Goal: Task Accomplishment & Management: Manage account settings

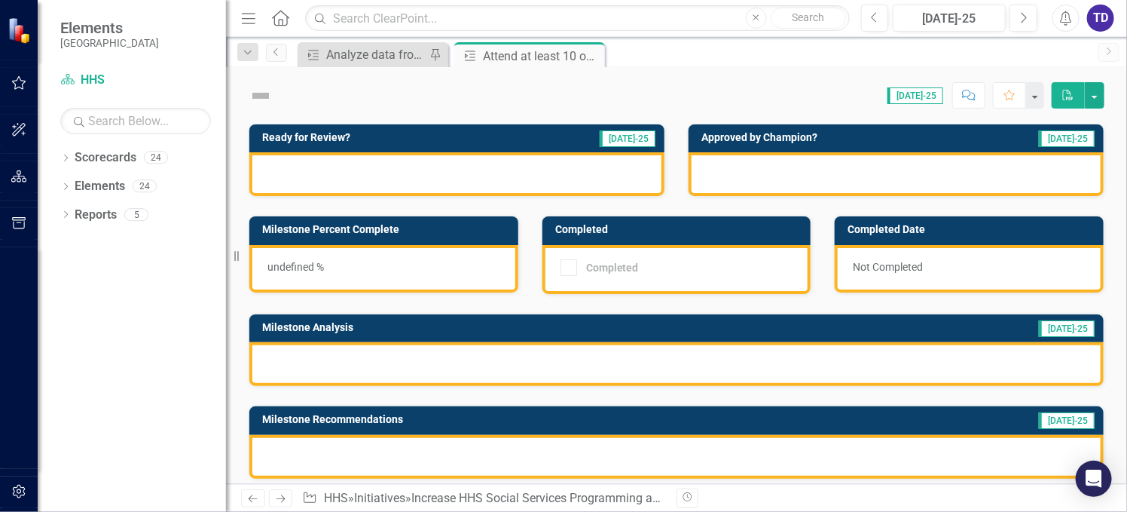
checkbox input "true"
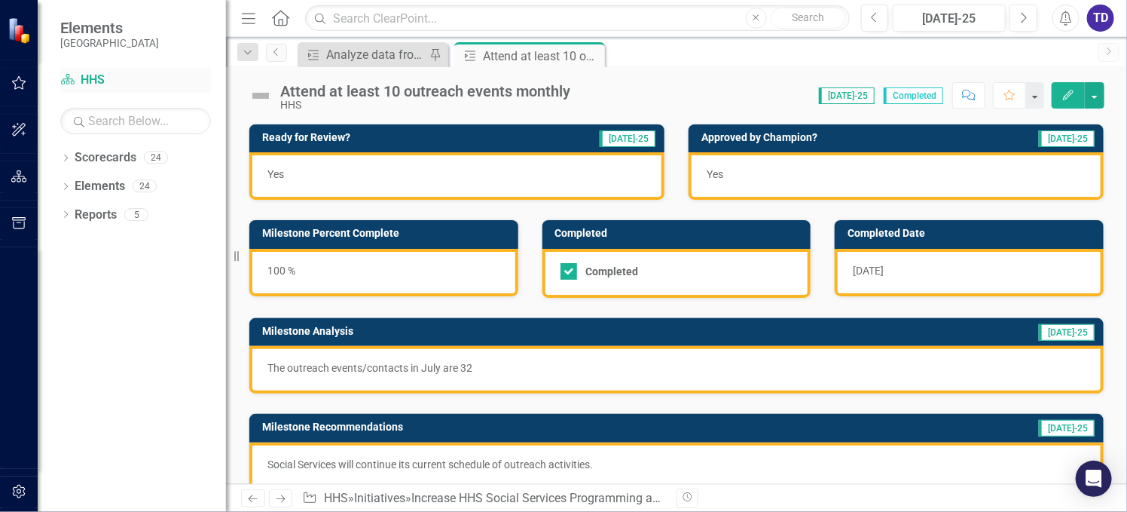
click at [103, 79] on link "Scorecard HHS" at bounding box center [135, 80] width 151 height 17
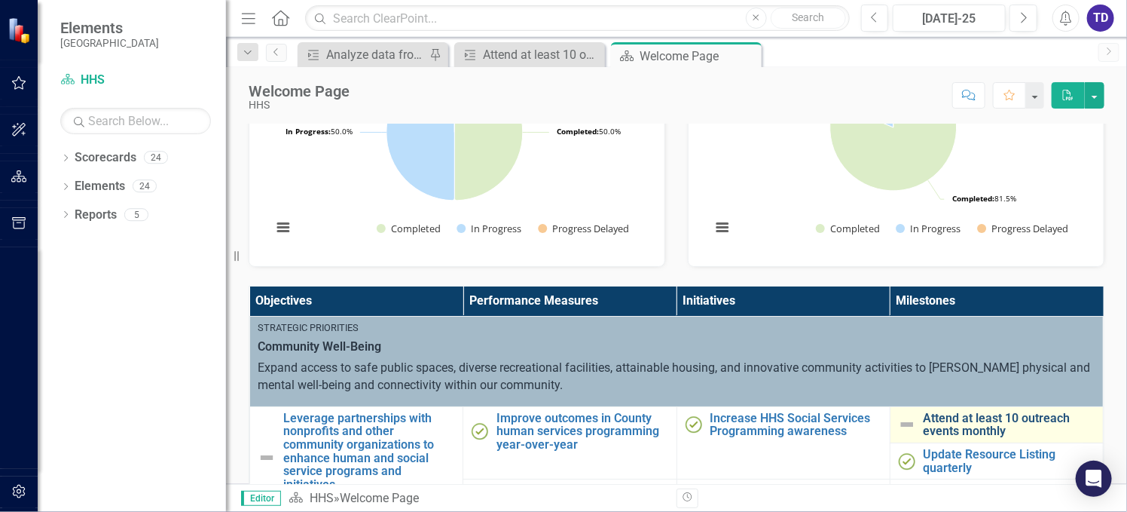
click at [993, 413] on link "Attend at least 10 outreach events monthly" at bounding box center [1010, 424] width 172 height 26
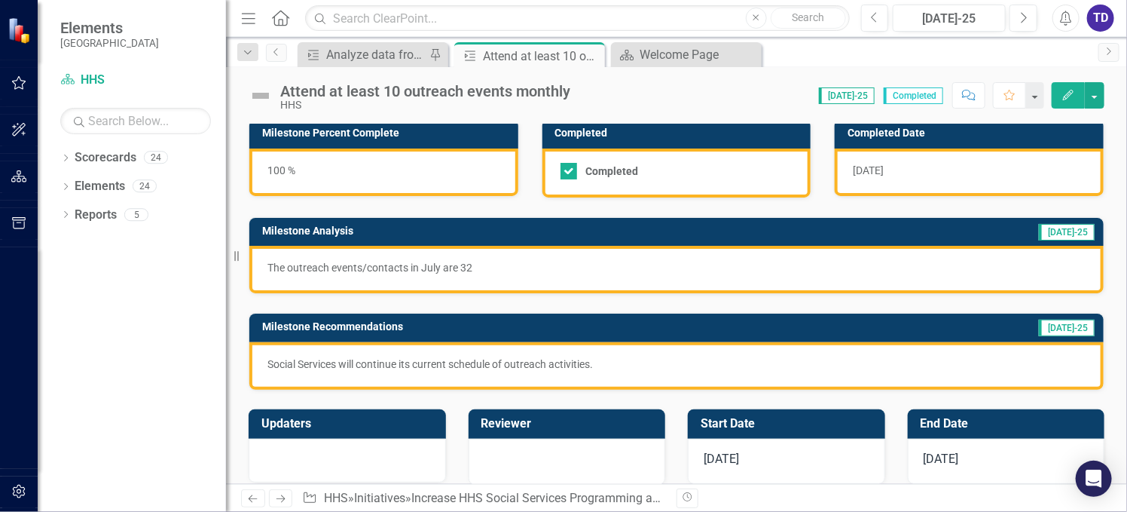
scroll to position [201, 0]
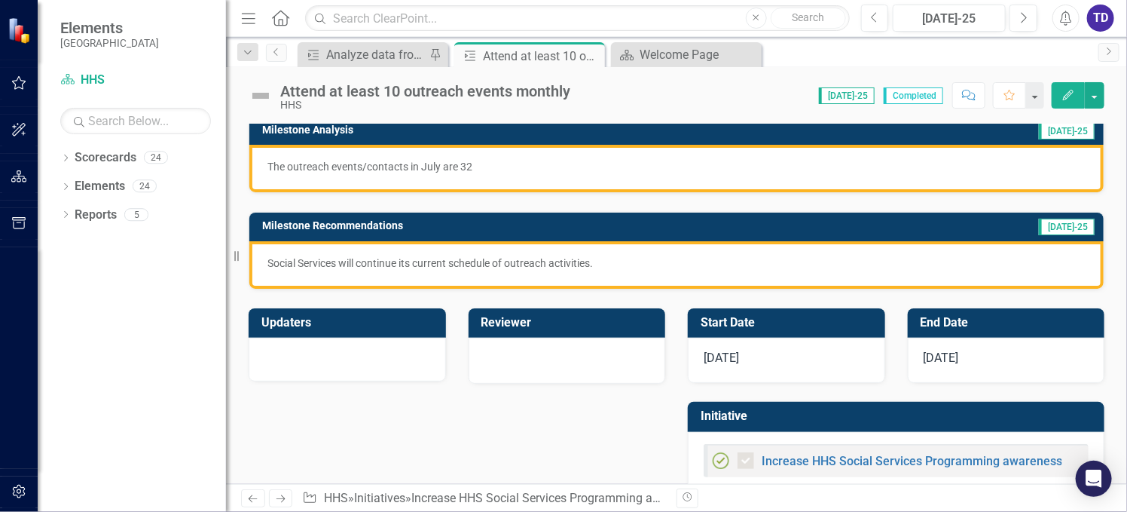
click at [761, 353] on div "[DATE]" at bounding box center [786, 360] width 197 height 45
click at [970, 359] on div "[DATE]" at bounding box center [1006, 360] width 197 height 45
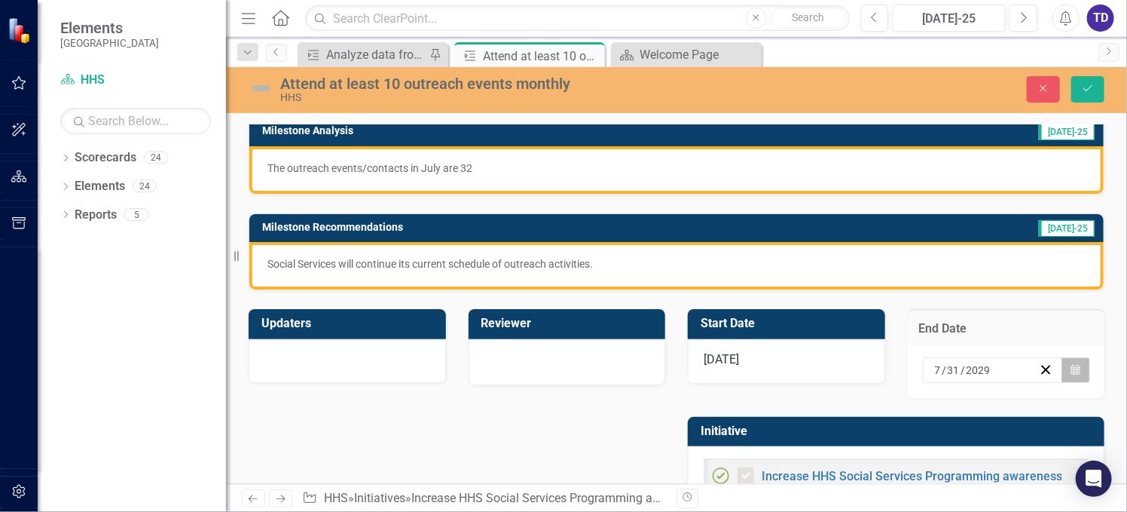
click at [1067, 373] on button "Calendar" at bounding box center [1075, 370] width 29 height 26
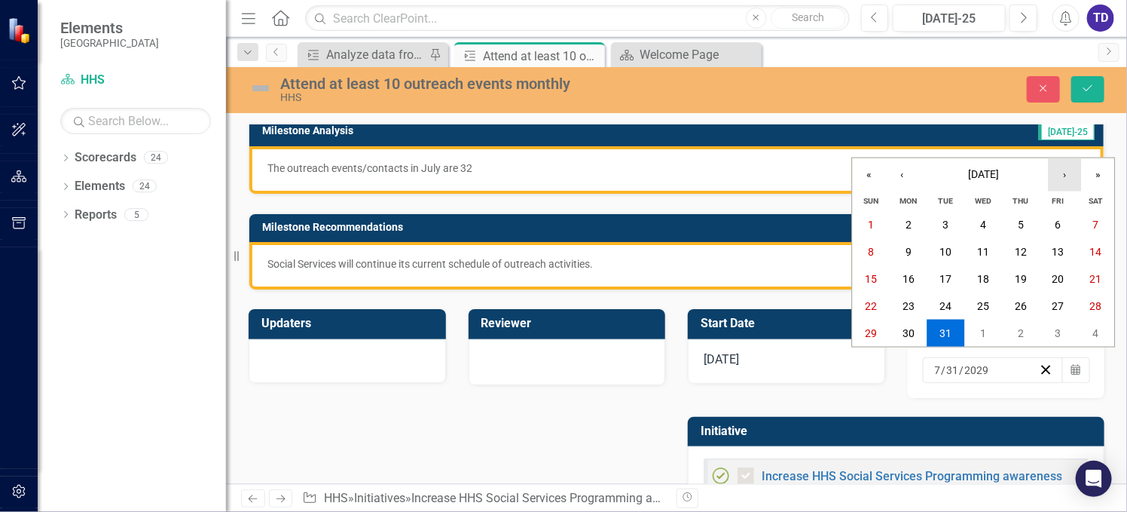
click at [1066, 180] on button "›" at bounding box center [1065, 174] width 33 height 33
click at [874, 360] on abbr "30" at bounding box center [871, 360] width 12 height 12
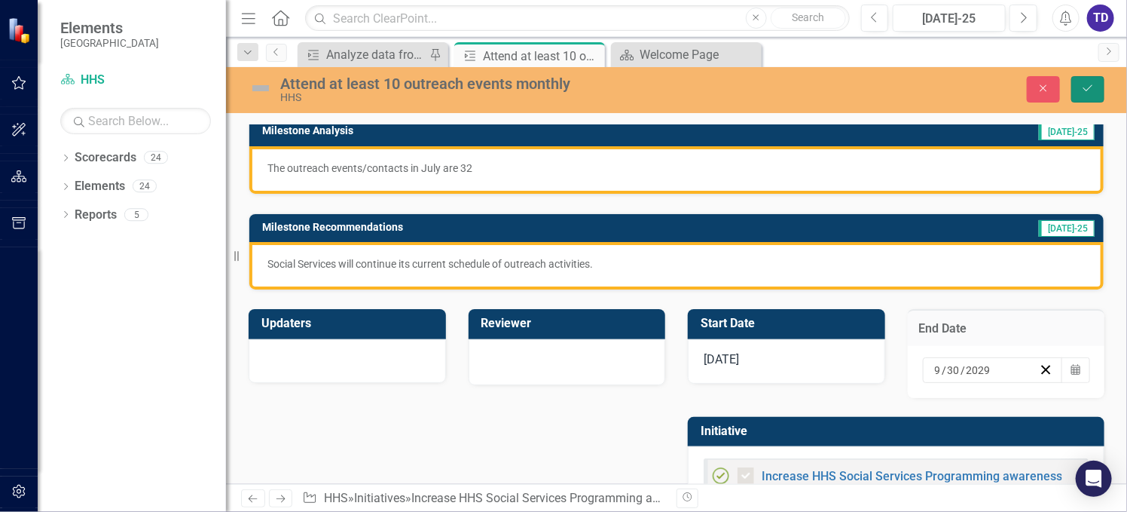
click at [1086, 88] on icon "Save" at bounding box center [1088, 88] width 14 height 11
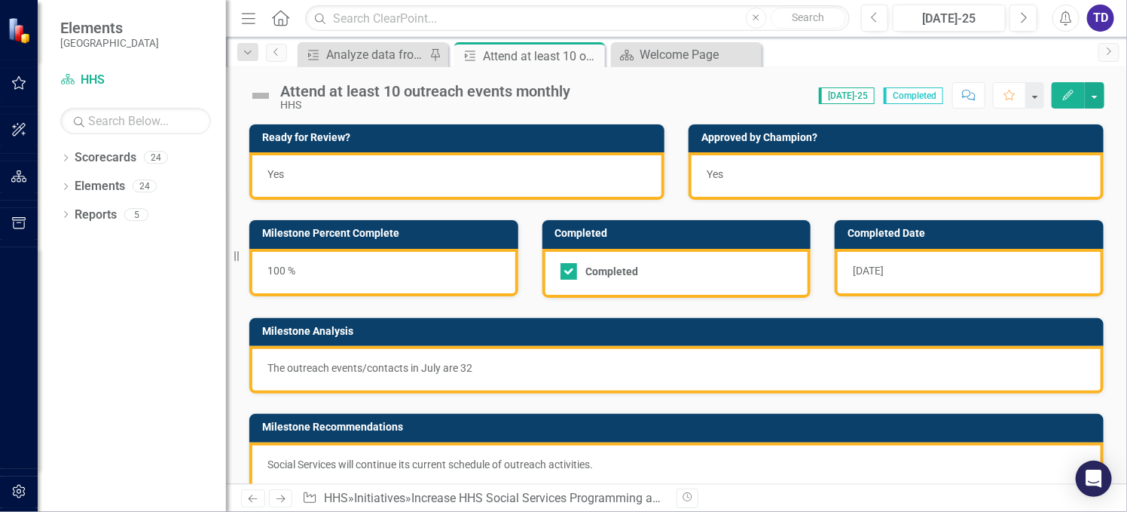
checkbox input "true"
click at [98, 75] on link "Scorecard HHS" at bounding box center [135, 80] width 151 height 17
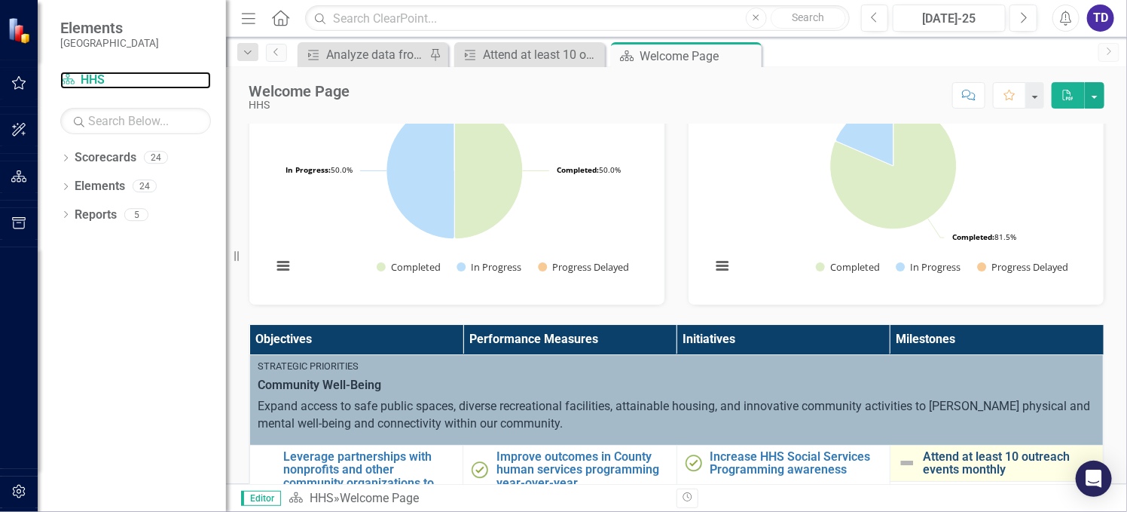
scroll to position [100, 0]
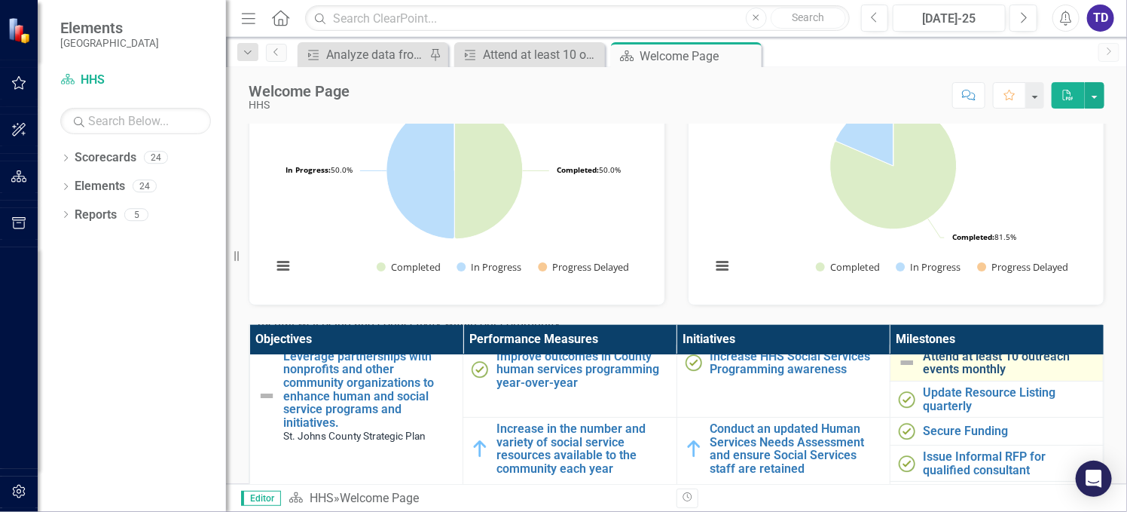
click at [930, 360] on link "Attend at least 10 outreach events monthly" at bounding box center [1010, 363] width 172 height 26
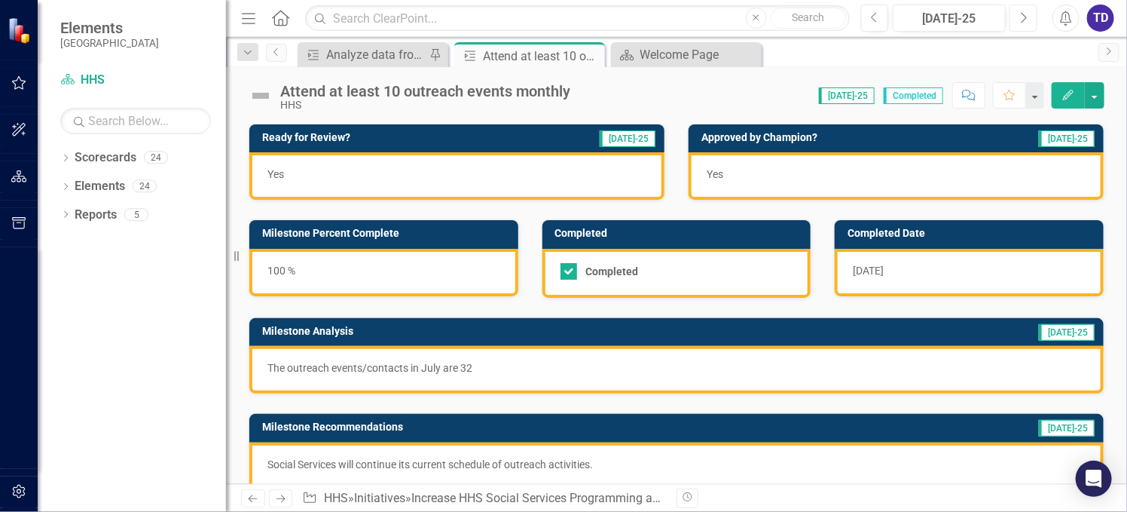
click at [1029, 12] on button "Next" at bounding box center [1023, 18] width 28 height 27
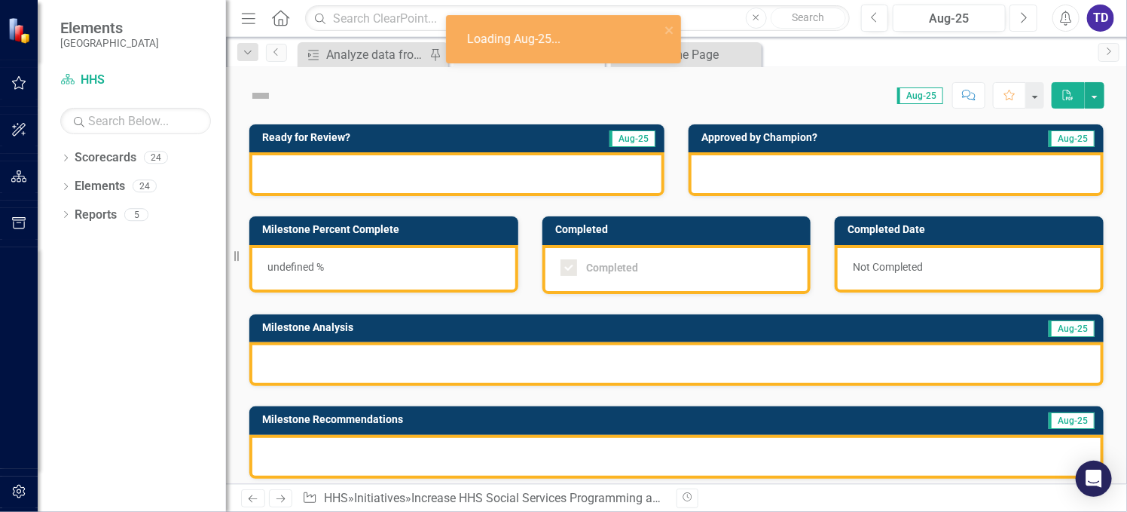
checkbox input "true"
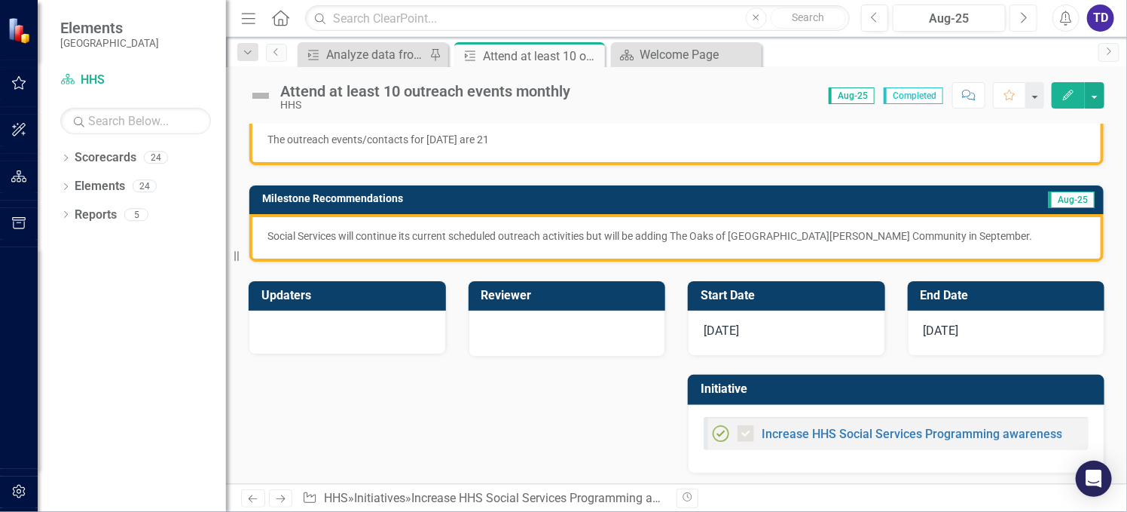
scroll to position [229, 0]
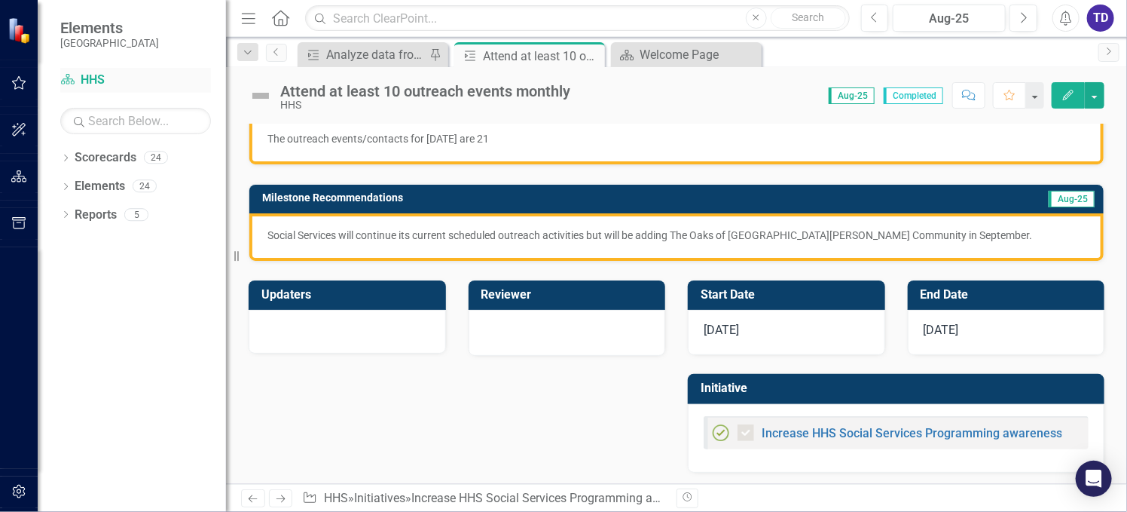
click at [82, 73] on link "Scorecard HHS" at bounding box center [135, 80] width 151 height 17
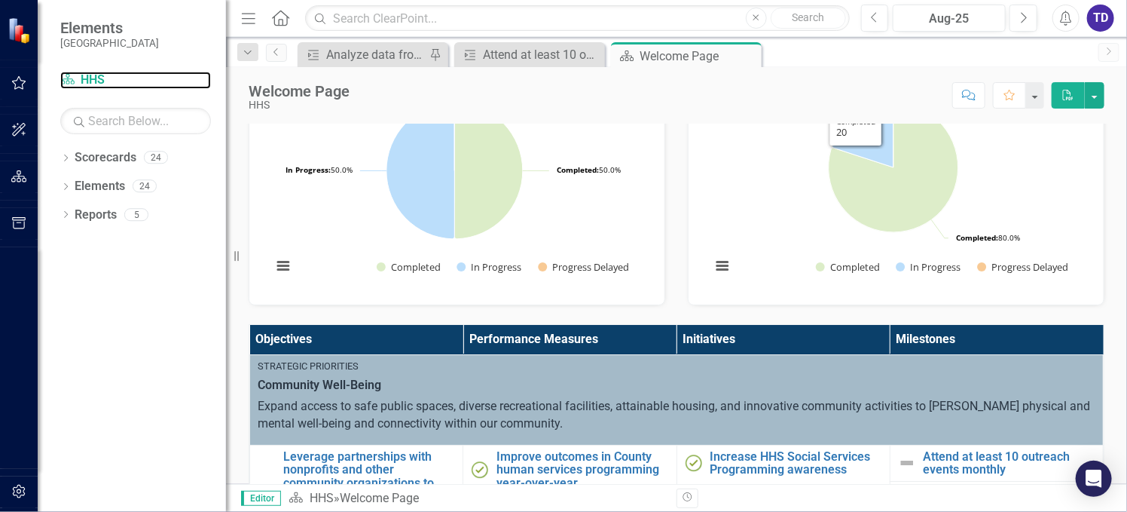
scroll to position [402, 0]
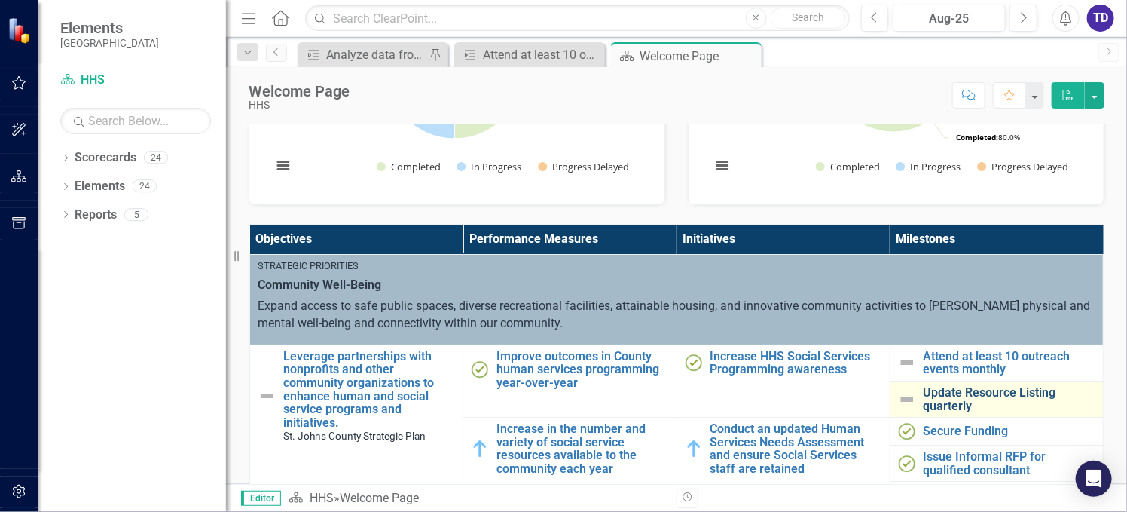
click at [924, 398] on link "Update Resource Listing quarterly" at bounding box center [1010, 399] width 172 height 26
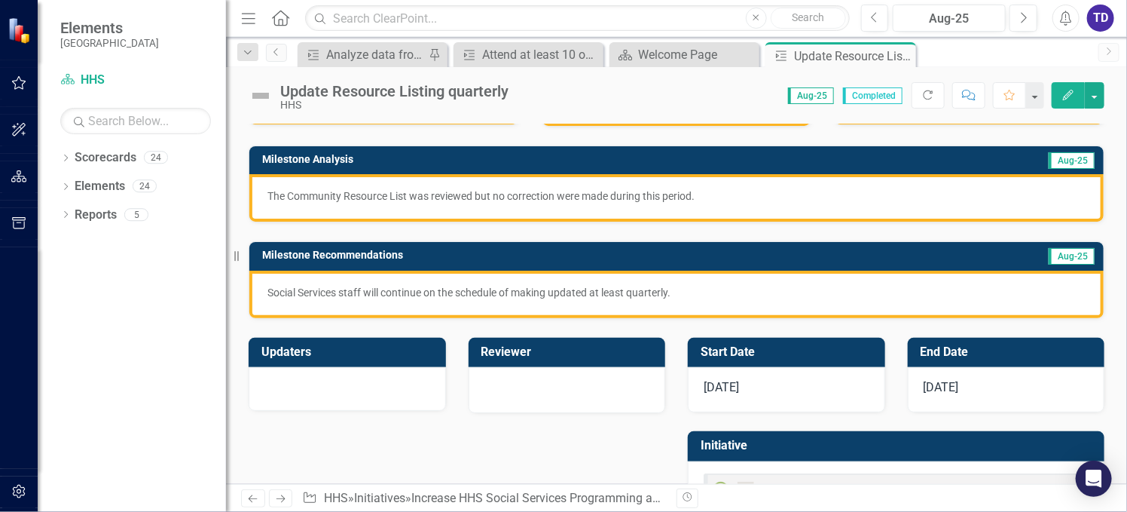
scroll to position [201, 0]
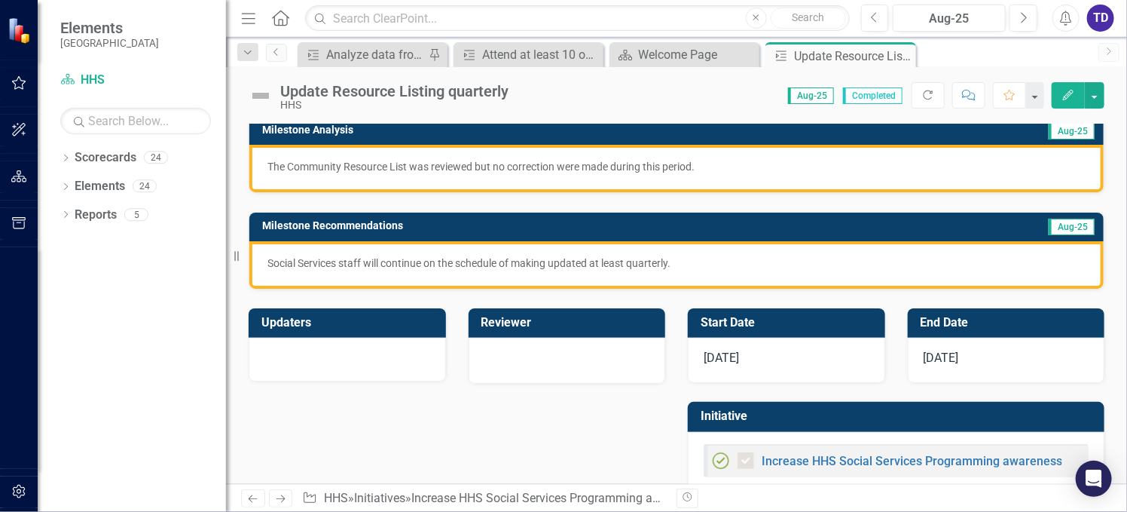
click at [774, 362] on div "[DATE]" at bounding box center [786, 360] width 197 height 45
click at [720, 362] on span "[DATE]" at bounding box center [721, 357] width 35 height 14
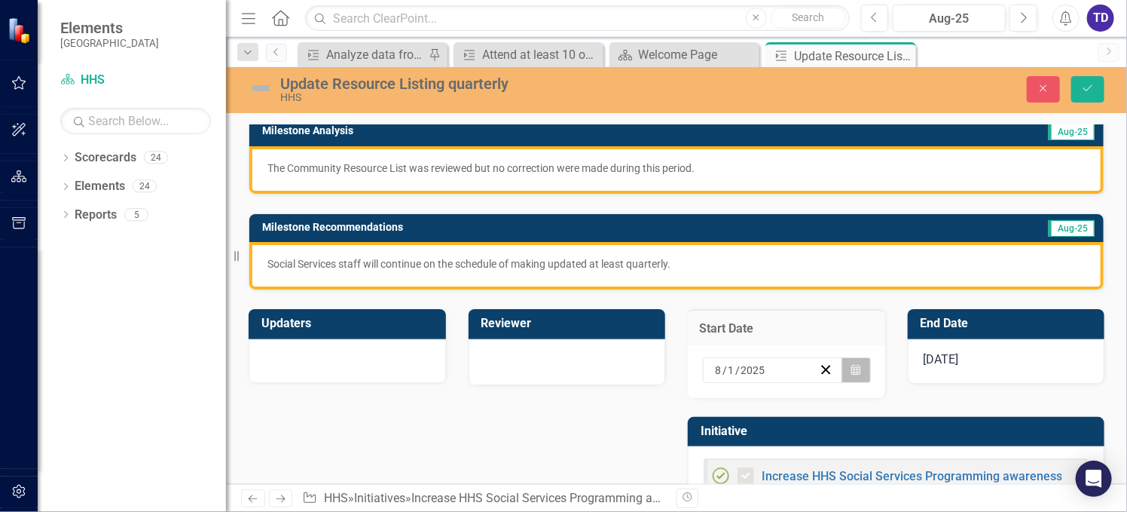
click at [851, 365] on icon "button" at bounding box center [855, 369] width 9 height 11
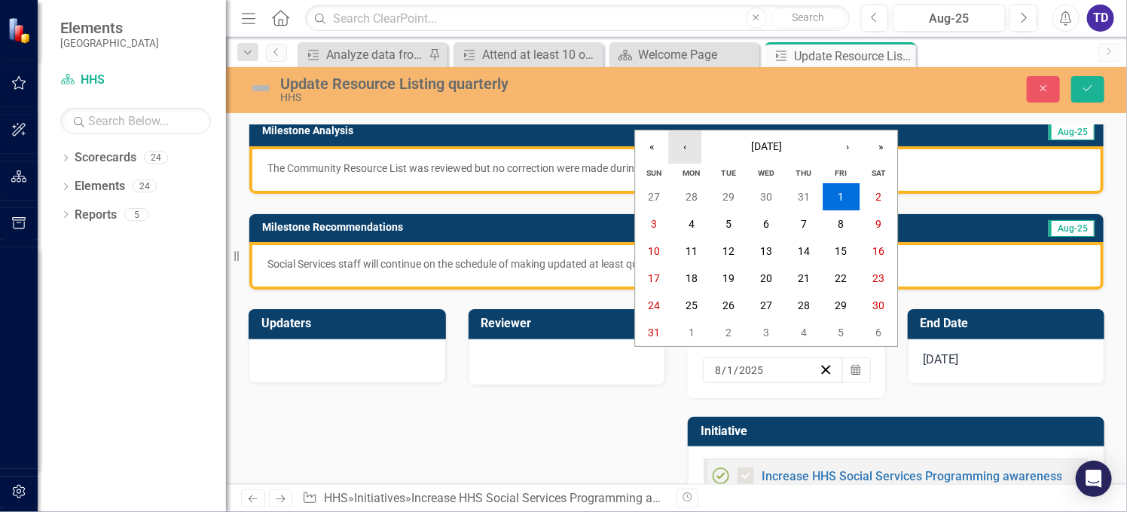
click at [693, 149] on button "‹" at bounding box center [684, 146] width 33 height 33
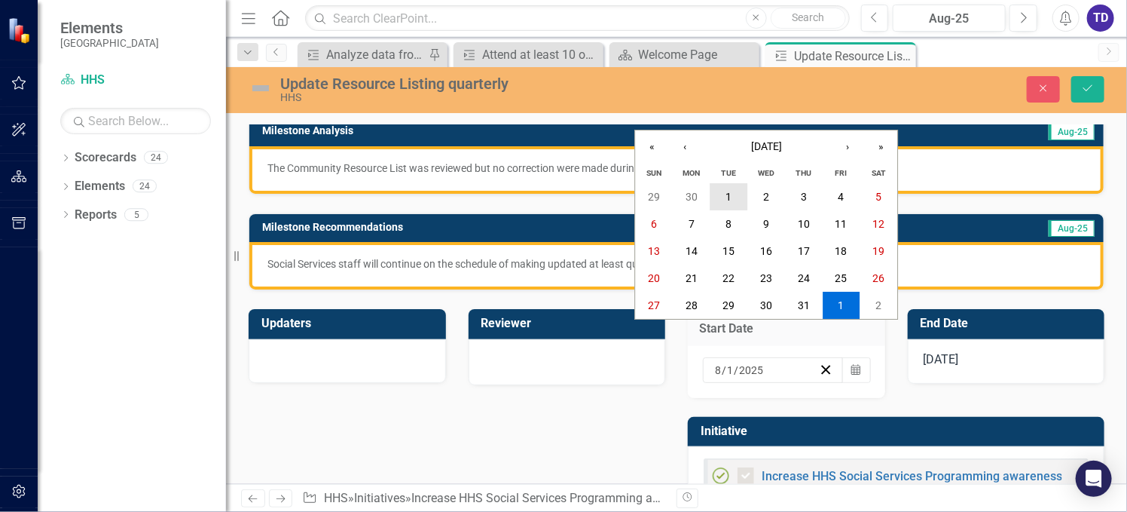
click at [723, 194] on button "1" at bounding box center [729, 196] width 38 height 27
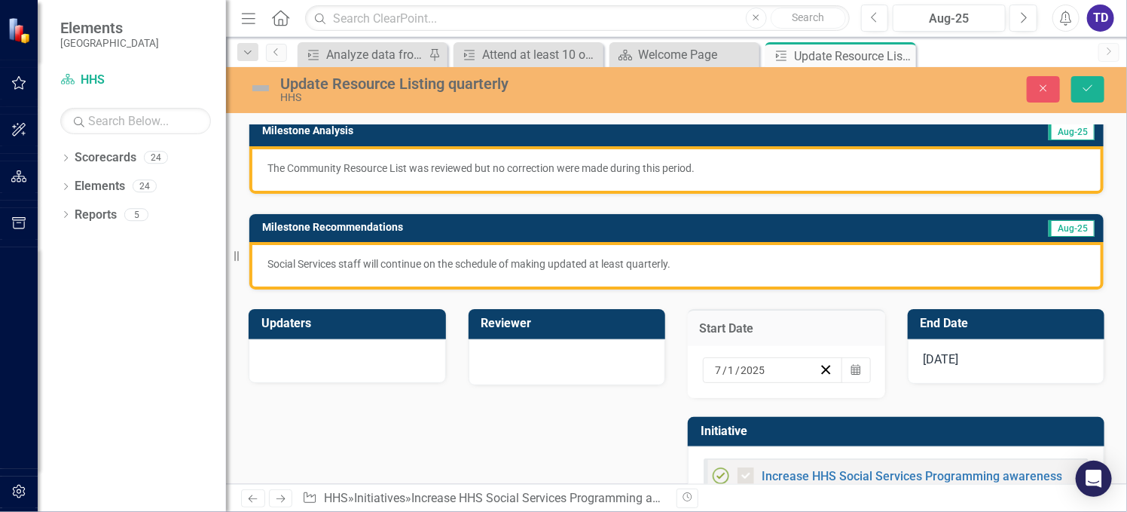
click at [967, 353] on div "[DATE]" at bounding box center [1006, 361] width 197 height 45
click at [953, 358] on span "[DATE]" at bounding box center [941, 359] width 35 height 14
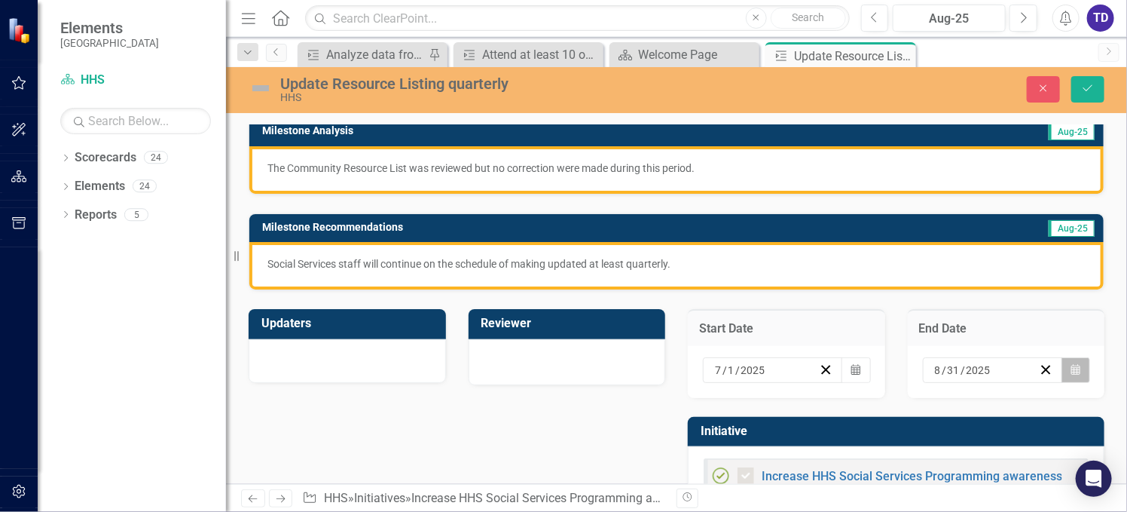
click at [1061, 367] on button "Calendar" at bounding box center [1075, 370] width 29 height 26
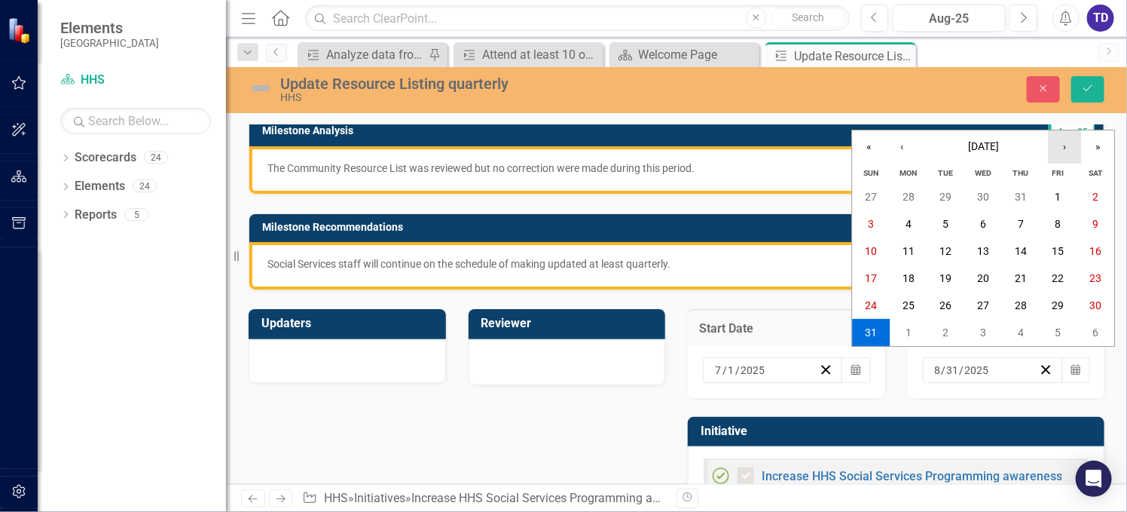
click at [1055, 158] on button "›" at bounding box center [1065, 146] width 33 height 33
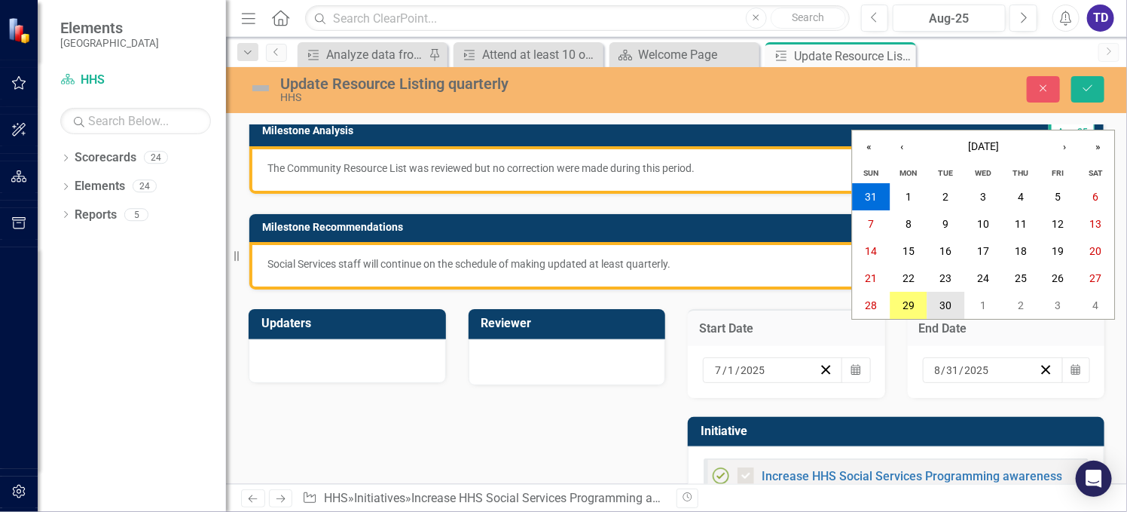
click at [943, 310] on abbr "30" at bounding box center [946, 305] width 12 height 12
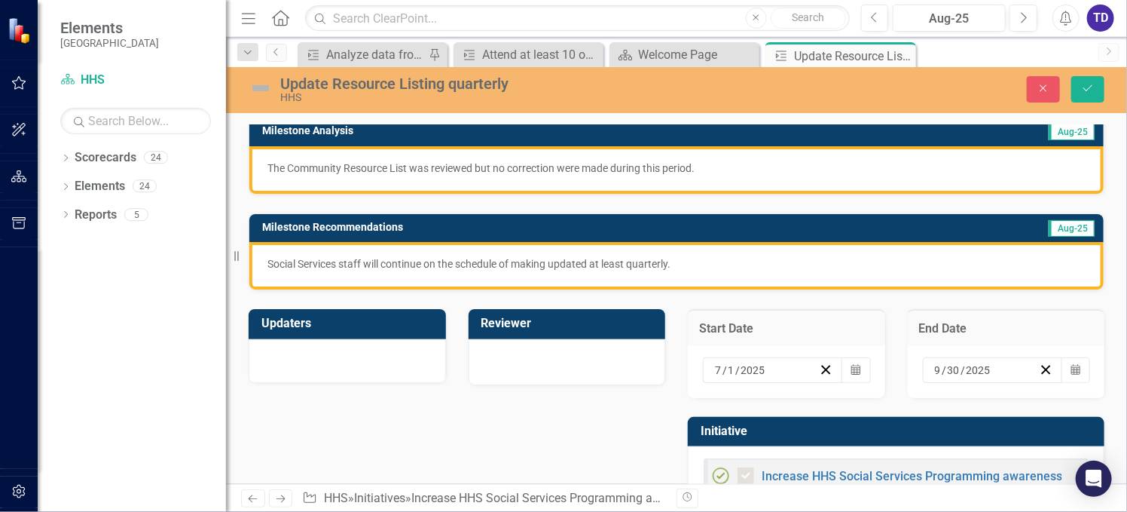
click at [943, 310] on div "End Date" at bounding box center [1006, 327] width 197 height 37
click at [1077, 89] on button "Save" at bounding box center [1087, 89] width 33 height 26
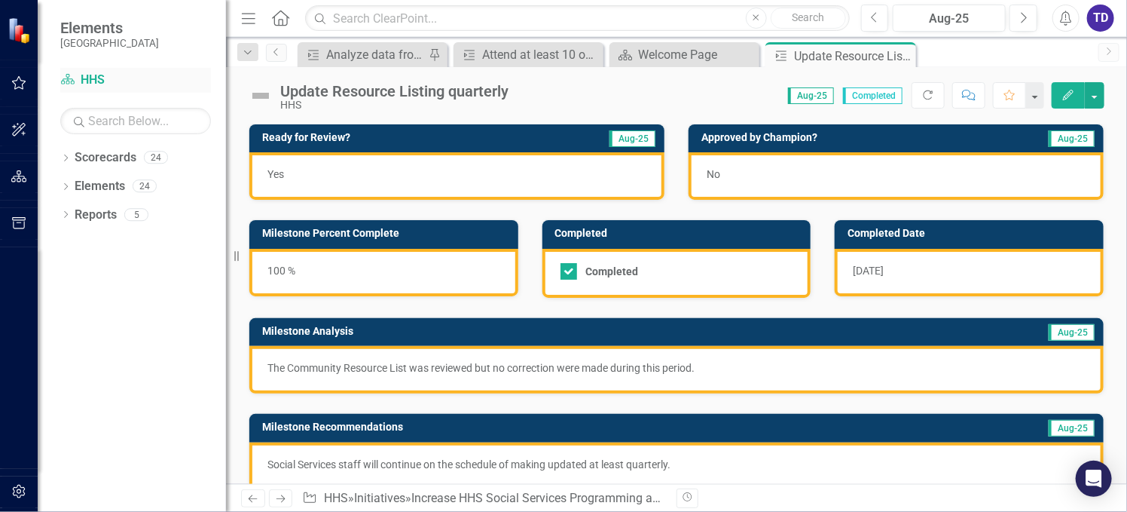
click at [95, 79] on link "Scorecard HHS" at bounding box center [135, 80] width 151 height 17
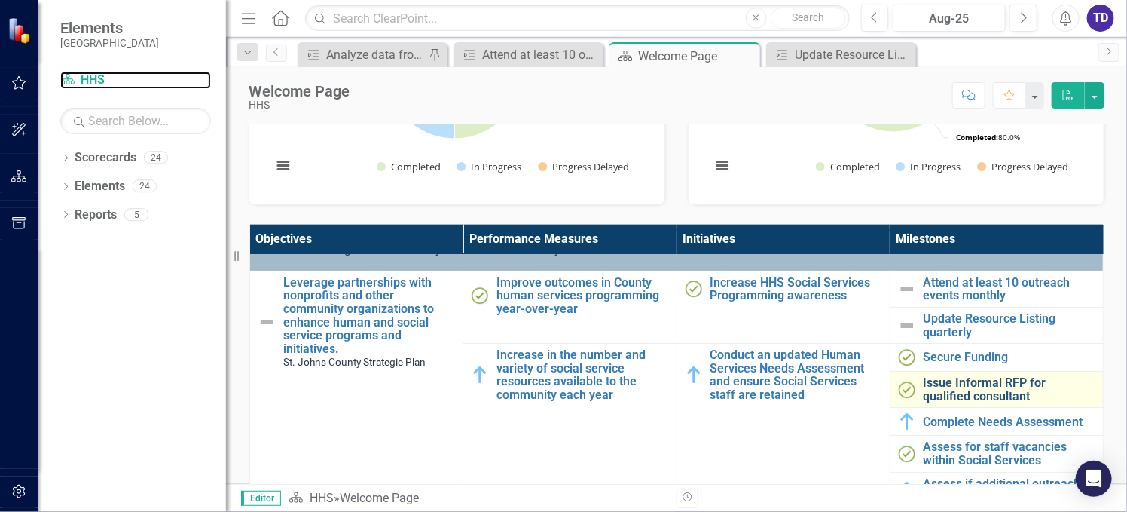
scroll to position [100, 0]
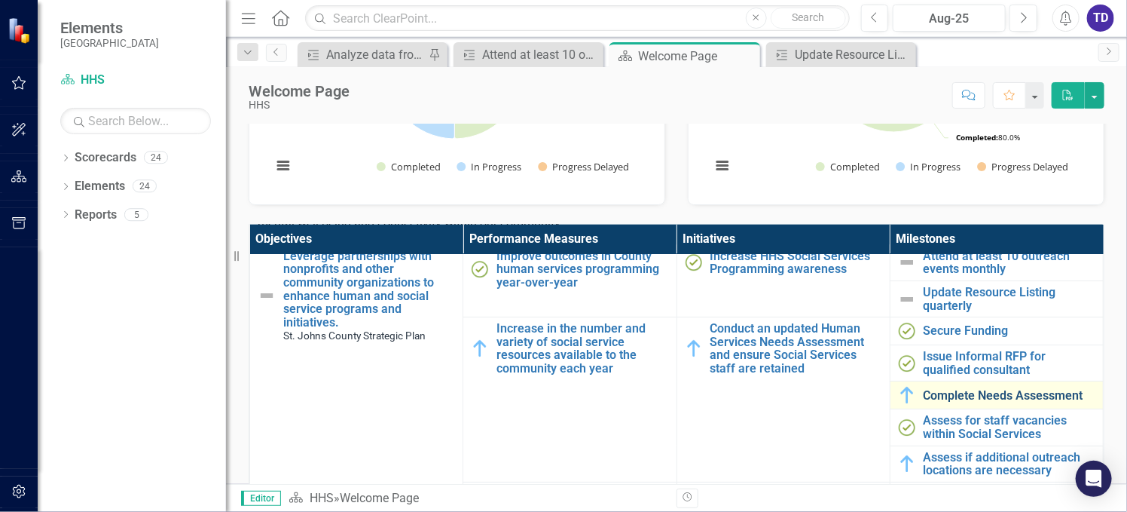
click at [927, 392] on link "Complete Needs Assessment" at bounding box center [1010, 396] width 172 height 14
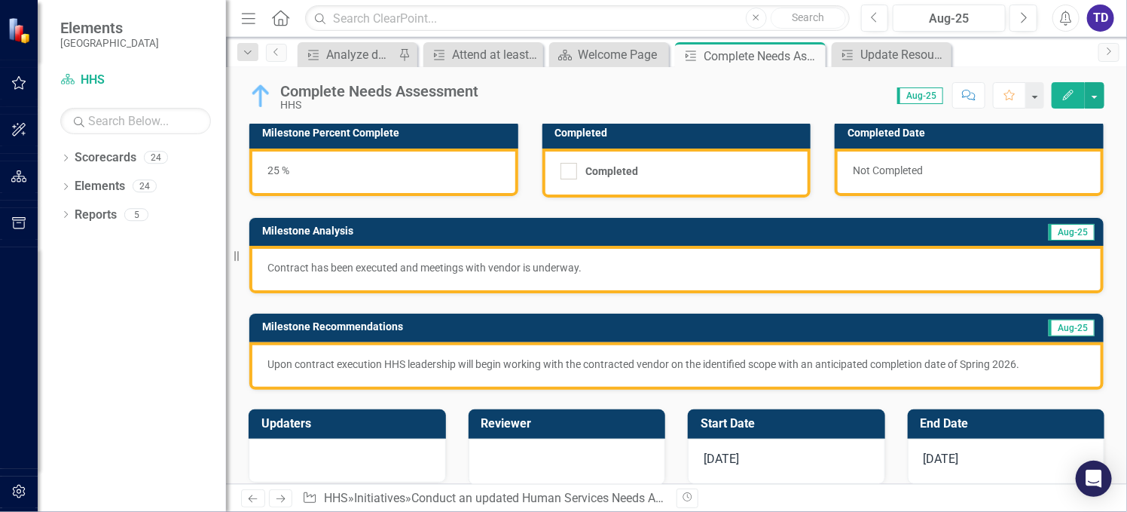
scroll to position [201, 0]
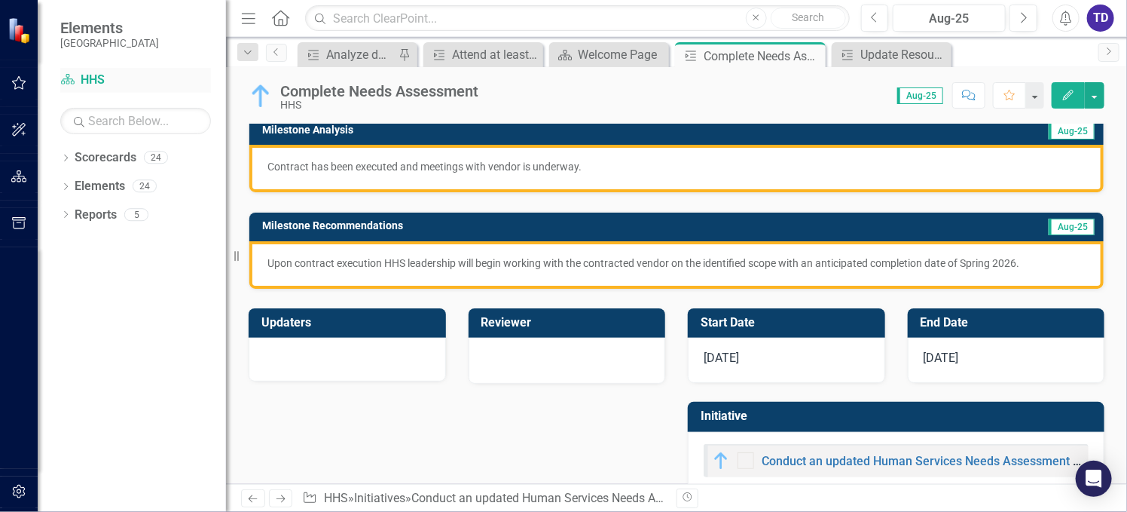
click at [81, 84] on link "Scorecard HHS" at bounding box center [135, 80] width 151 height 17
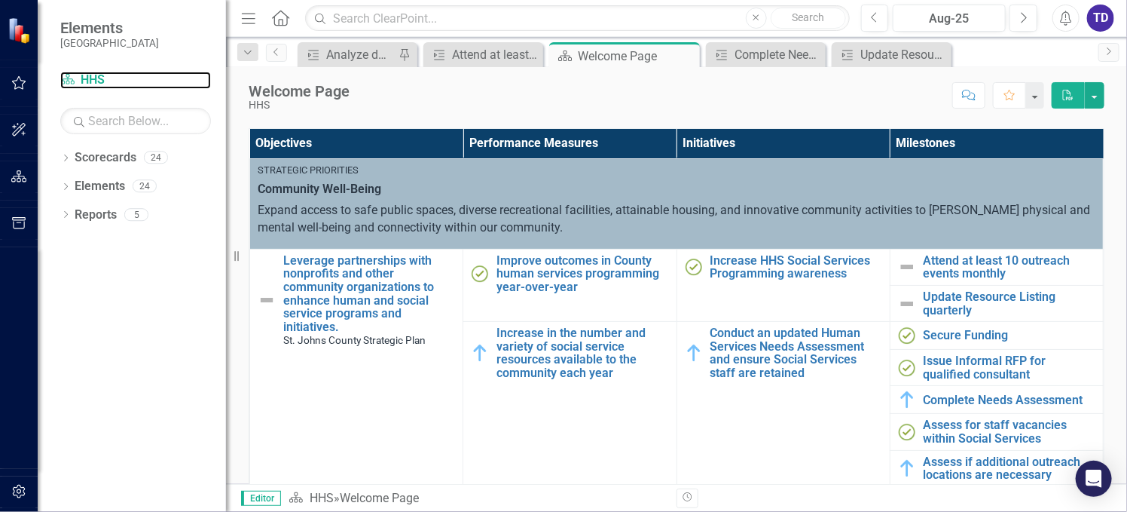
scroll to position [502, 0]
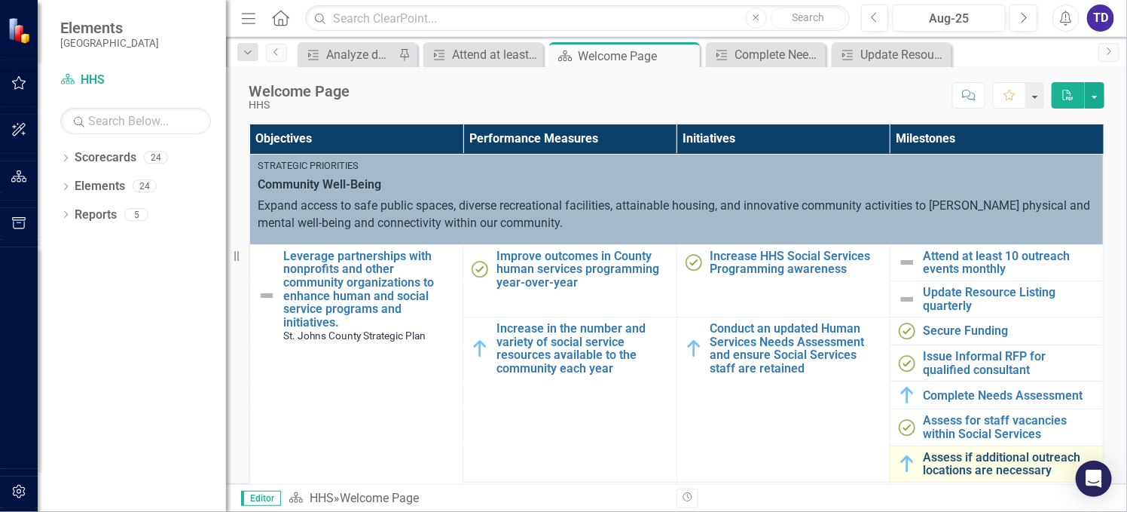
click at [988, 459] on link "Assess if additional outreach locations are necessary" at bounding box center [1010, 464] width 172 height 26
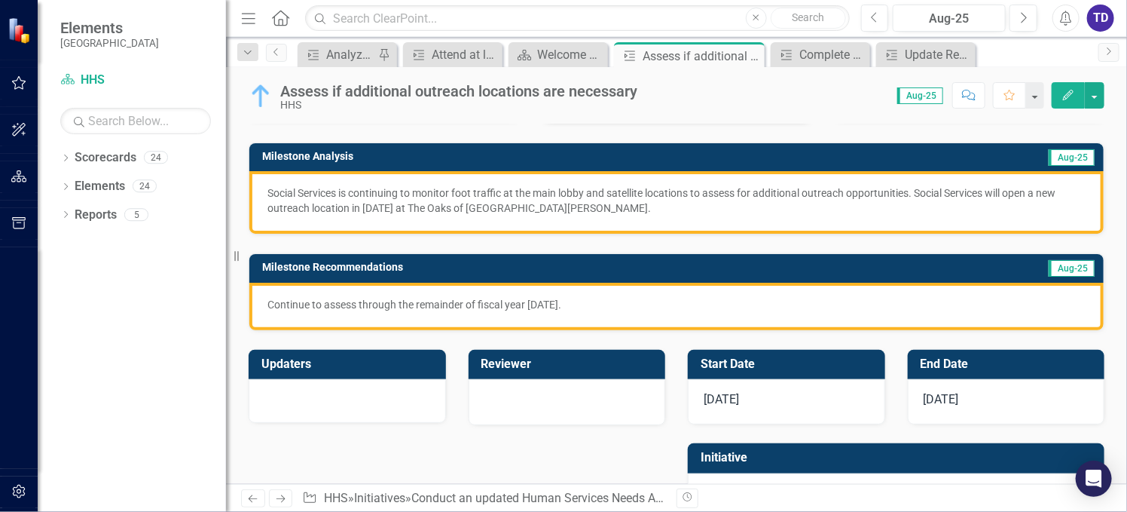
scroll to position [201, 0]
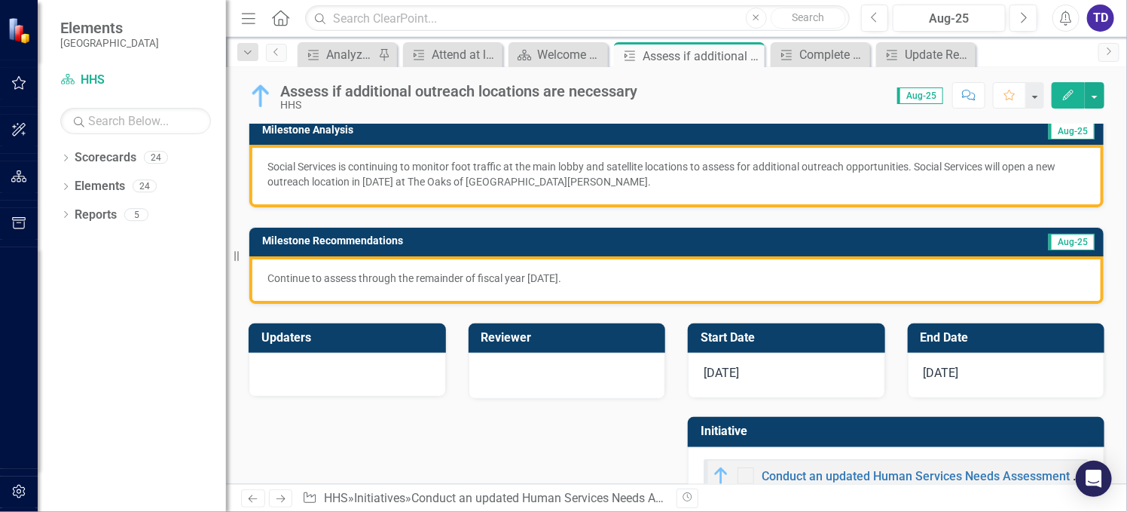
click at [716, 367] on span "[DATE]" at bounding box center [721, 372] width 35 height 14
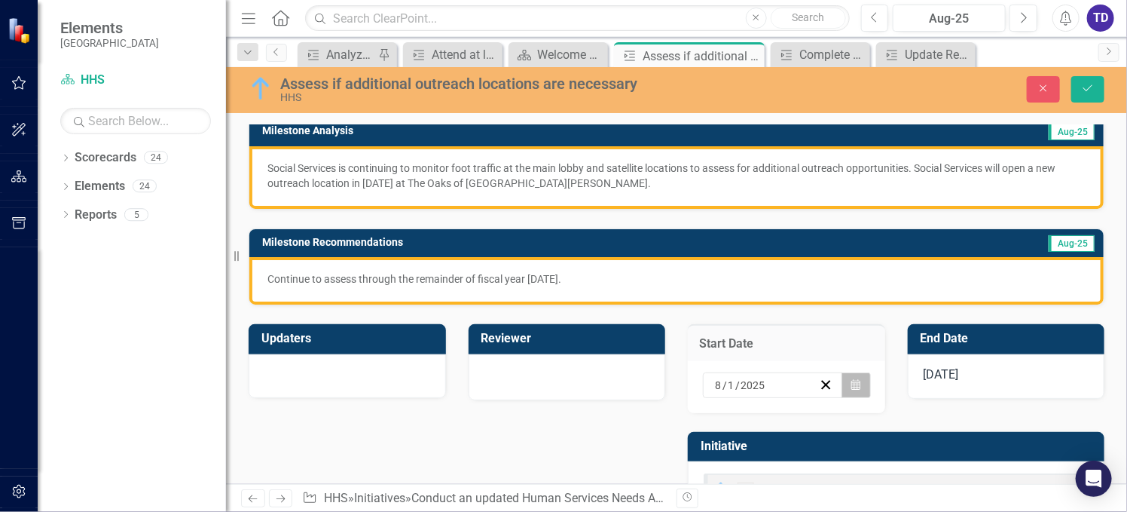
click at [857, 376] on button "Calendar" at bounding box center [855, 385] width 29 height 26
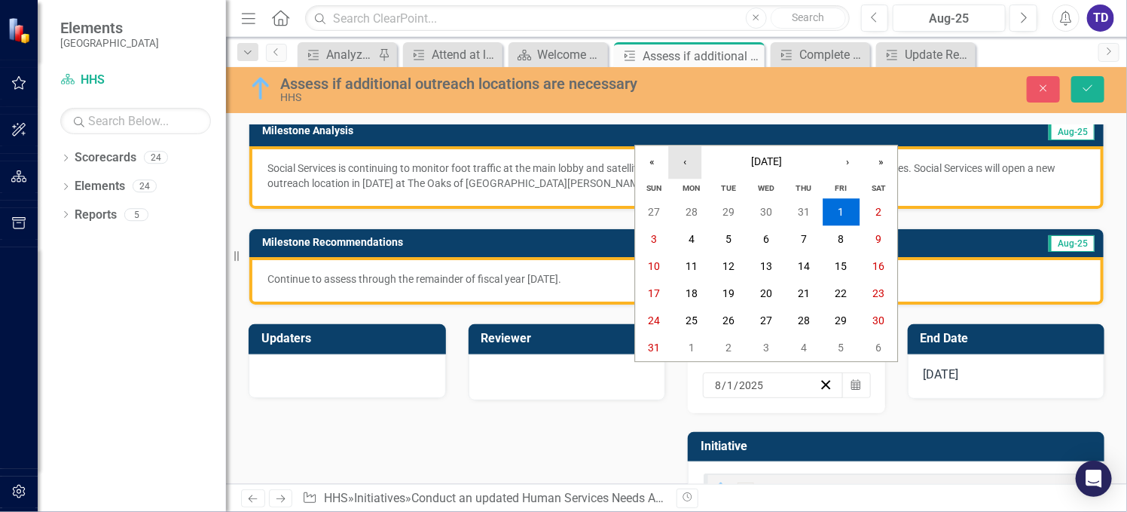
click at [678, 169] on button "‹" at bounding box center [684, 161] width 33 height 33
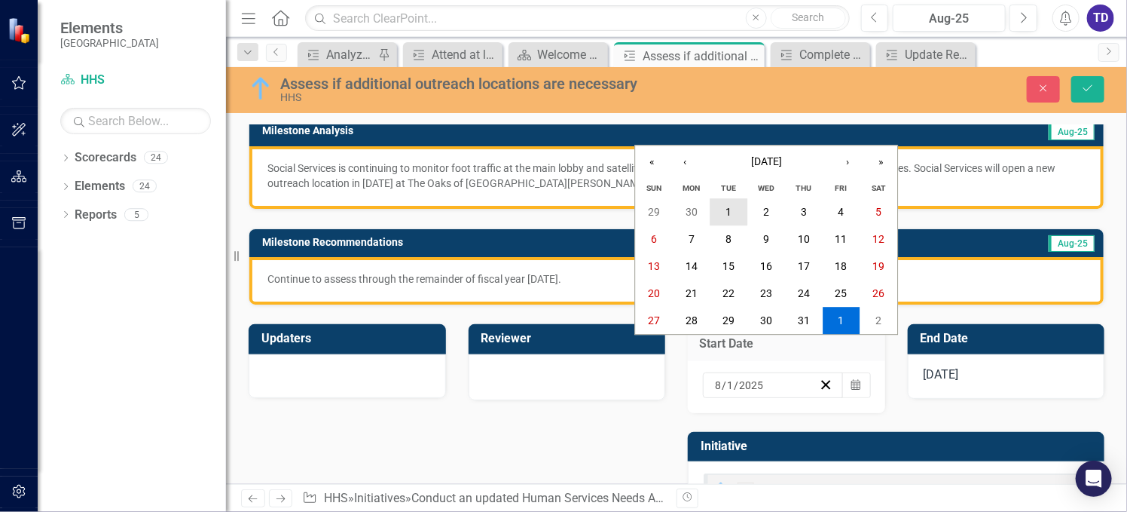
click at [732, 212] on button "1" at bounding box center [729, 212] width 38 height 27
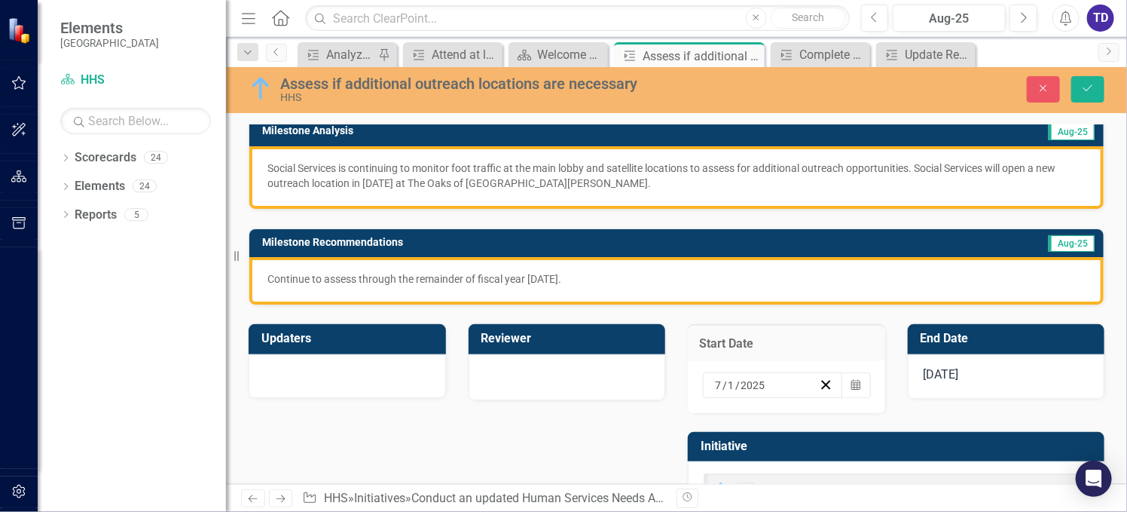
click at [966, 369] on div "[DATE]" at bounding box center [1006, 376] width 197 height 45
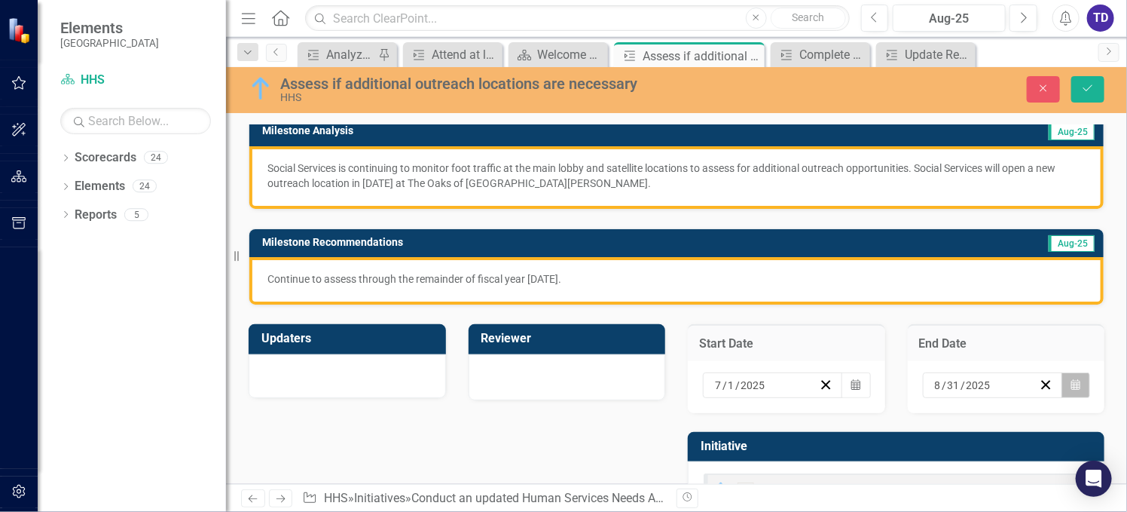
click at [1071, 386] on icon "Calendar" at bounding box center [1075, 385] width 9 height 11
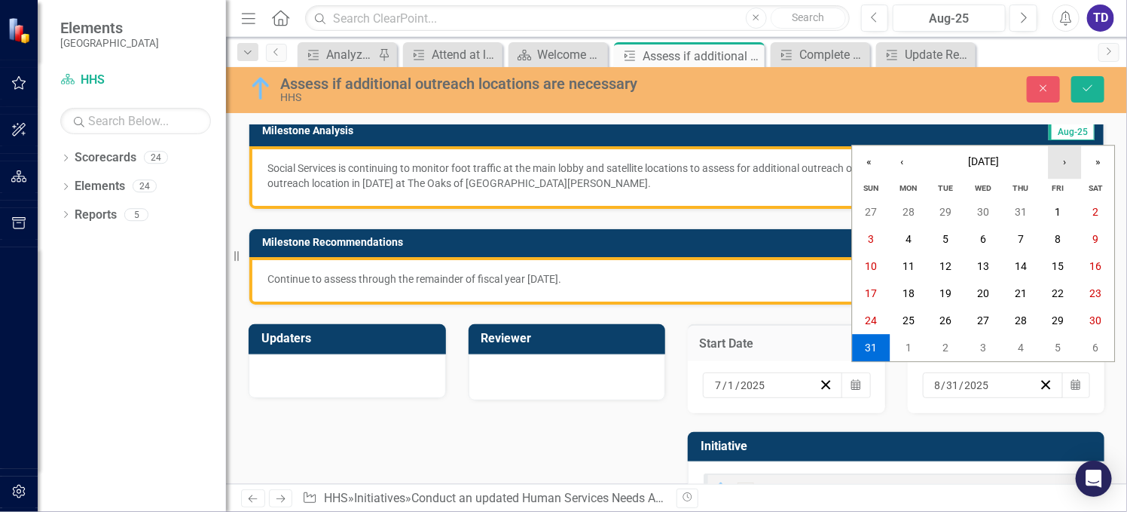
click at [1065, 164] on button "›" at bounding box center [1065, 161] width 33 height 33
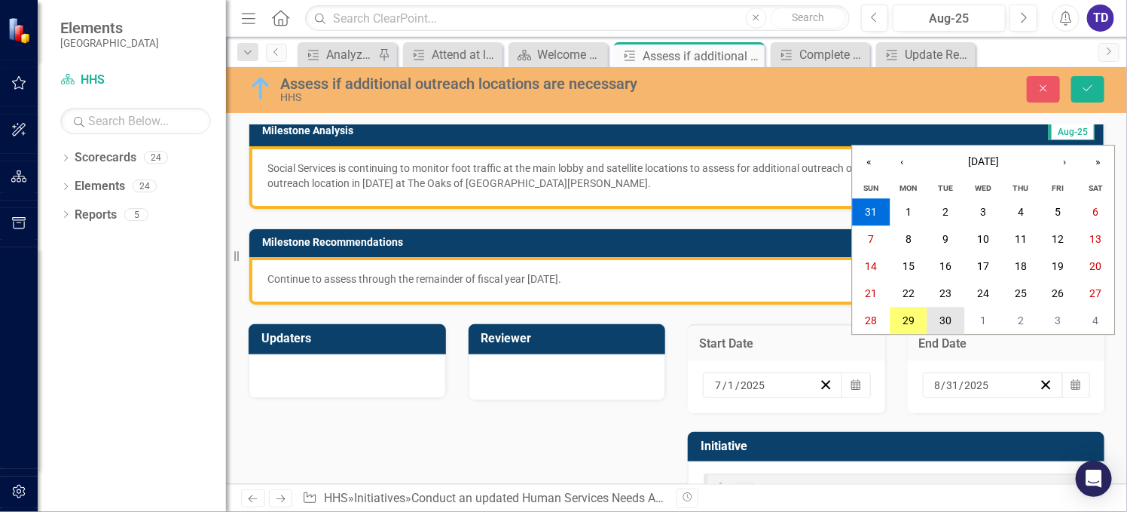
click at [945, 322] on abbr "30" at bounding box center [946, 321] width 12 height 12
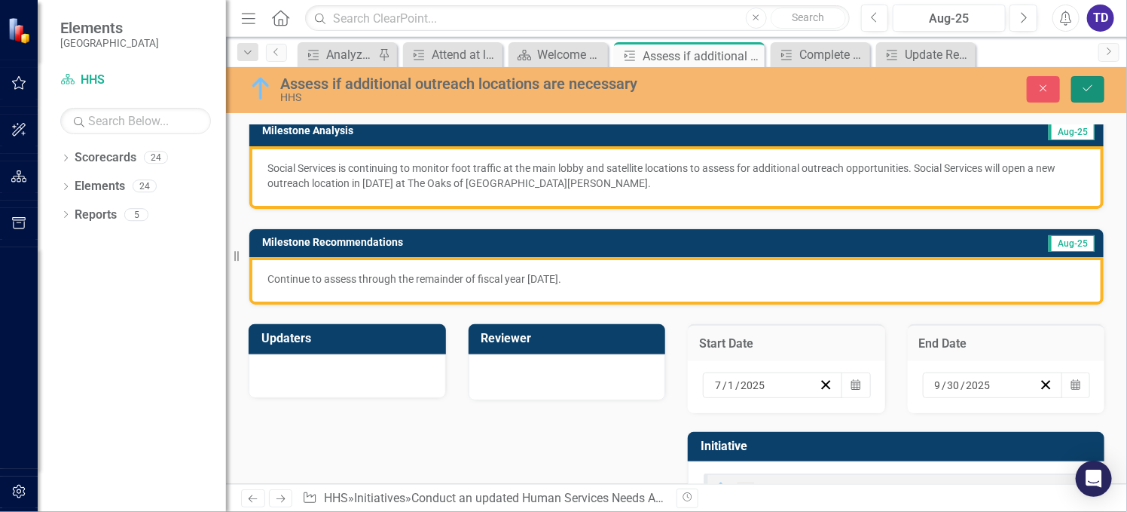
click at [1084, 84] on icon "Save" at bounding box center [1088, 88] width 14 height 11
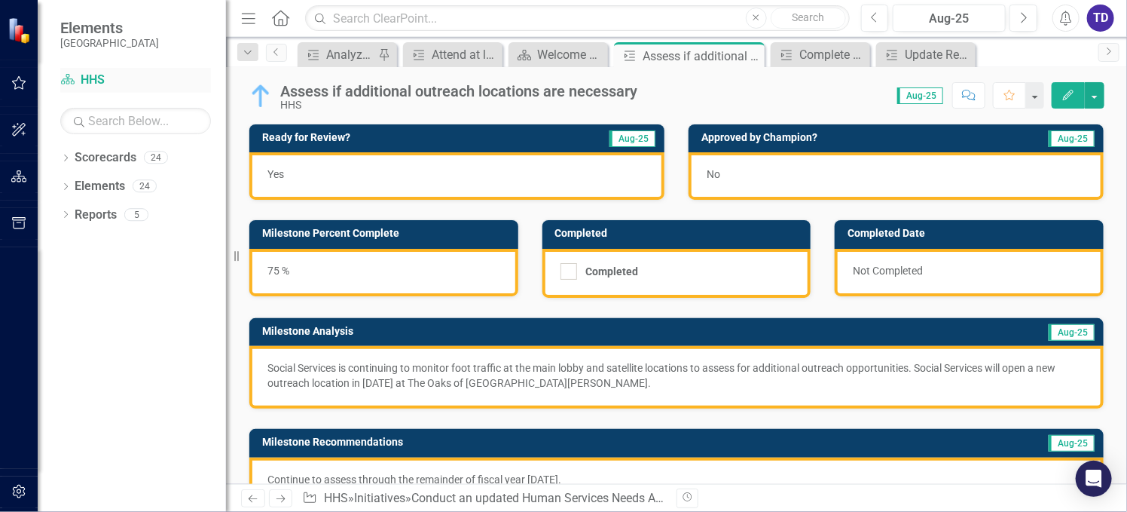
click at [102, 78] on link "Scorecard HHS" at bounding box center [135, 80] width 151 height 17
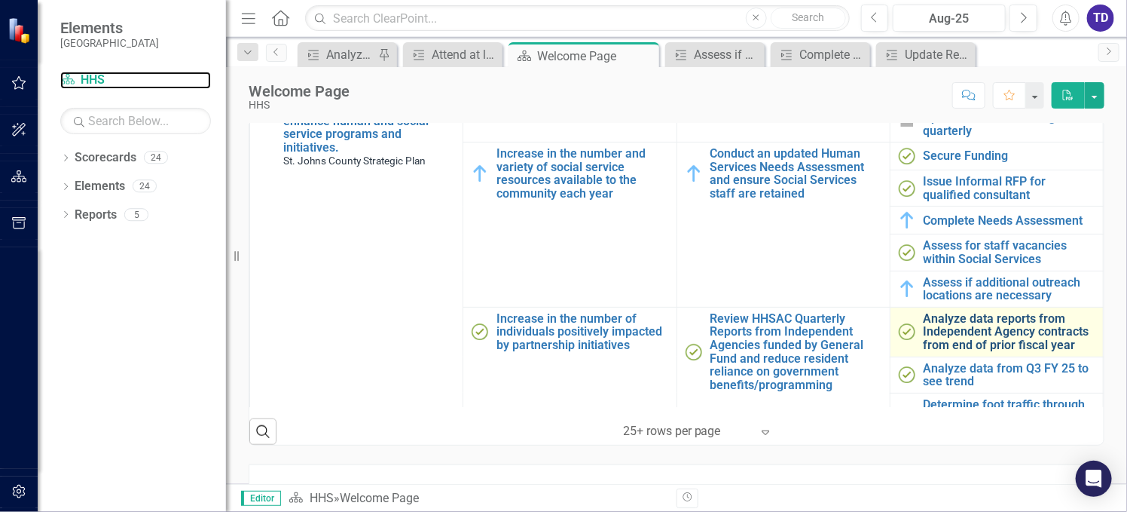
scroll to position [100, 0]
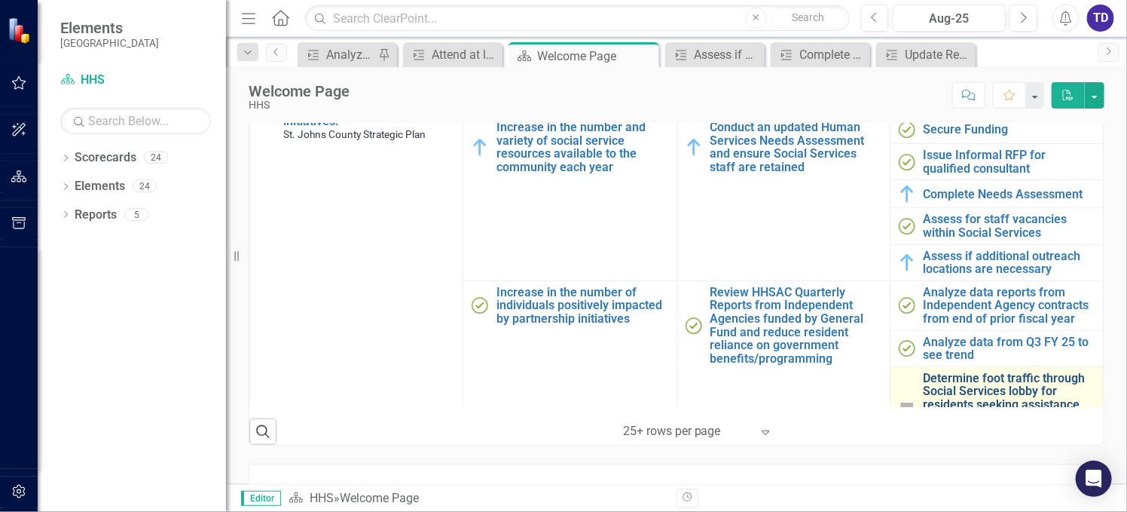
click at [948, 386] on link "Determine foot traffic through Social Services lobby for residents seeking assi…" at bounding box center [1010, 404] width 172 height 66
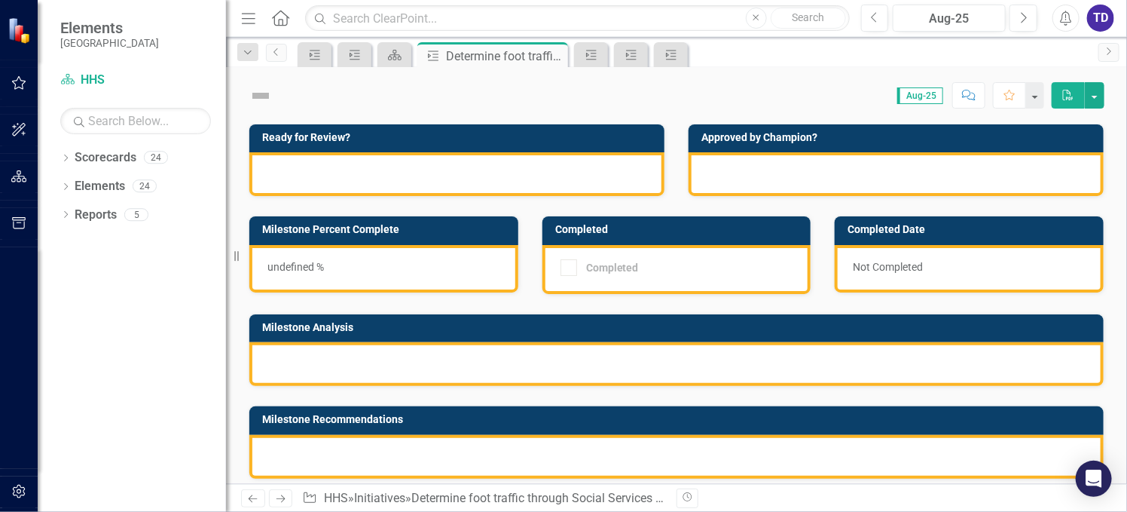
checkbox input "true"
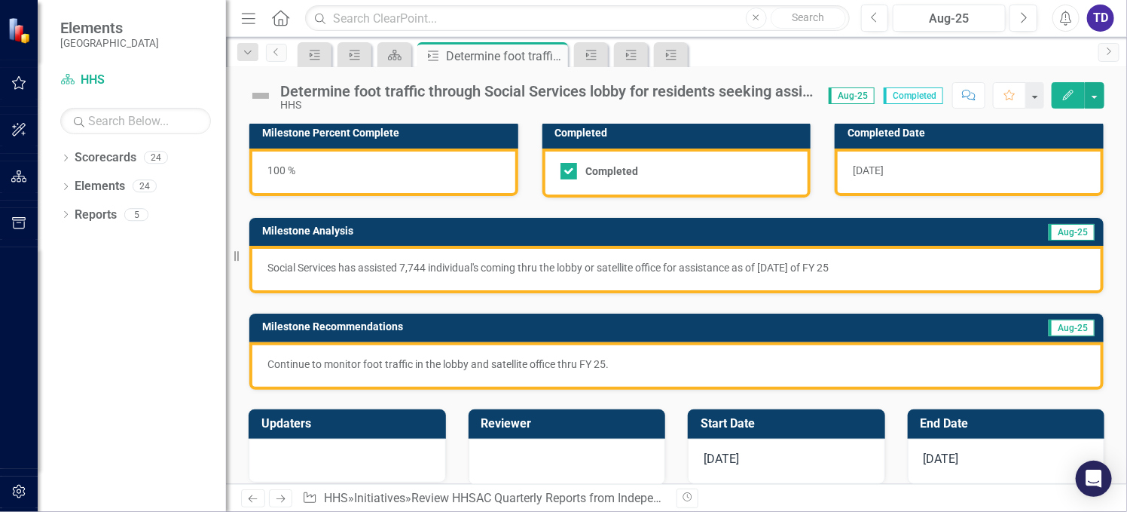
scroll to position [201, 0]
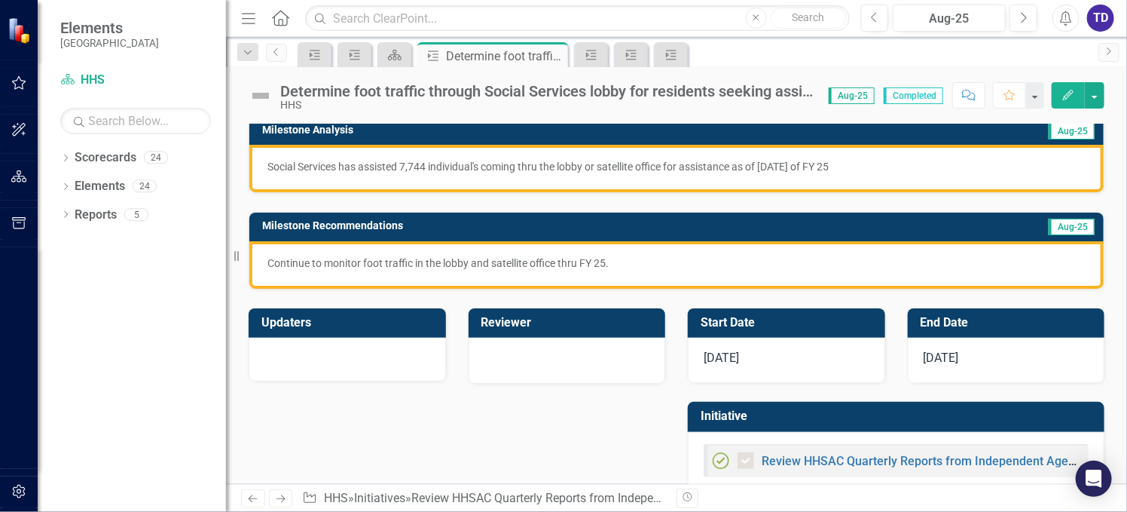
click at [717, 355] on span "[DATE]" at bounding box center [721, 357] width 35 height 14
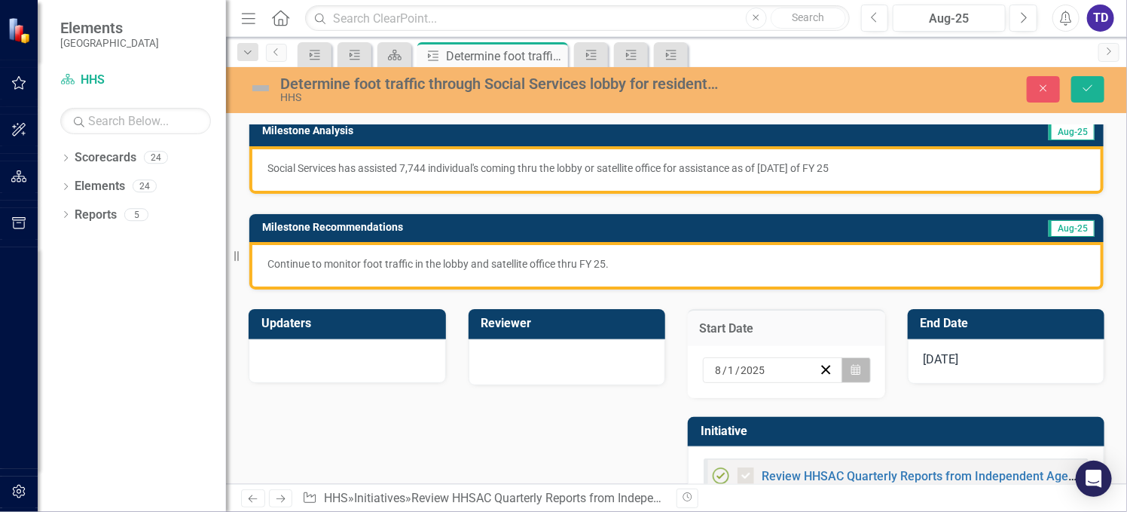
click at [851, 365] on icon "button" at bounding box center [855, 369] width 9 height 11
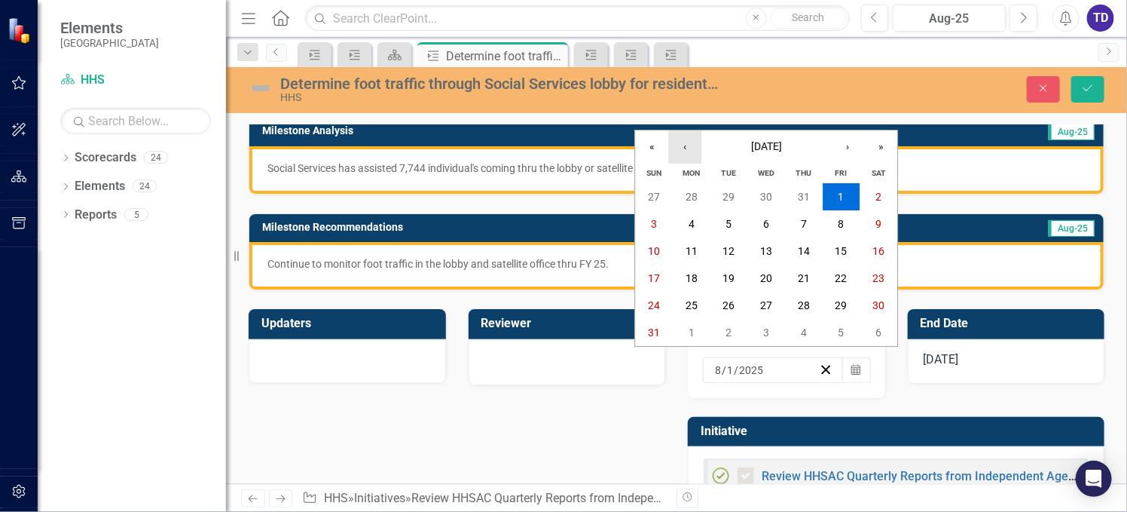
click at [687, 150] on button "‹" at bounding box center [684, 146] width 33 height 33
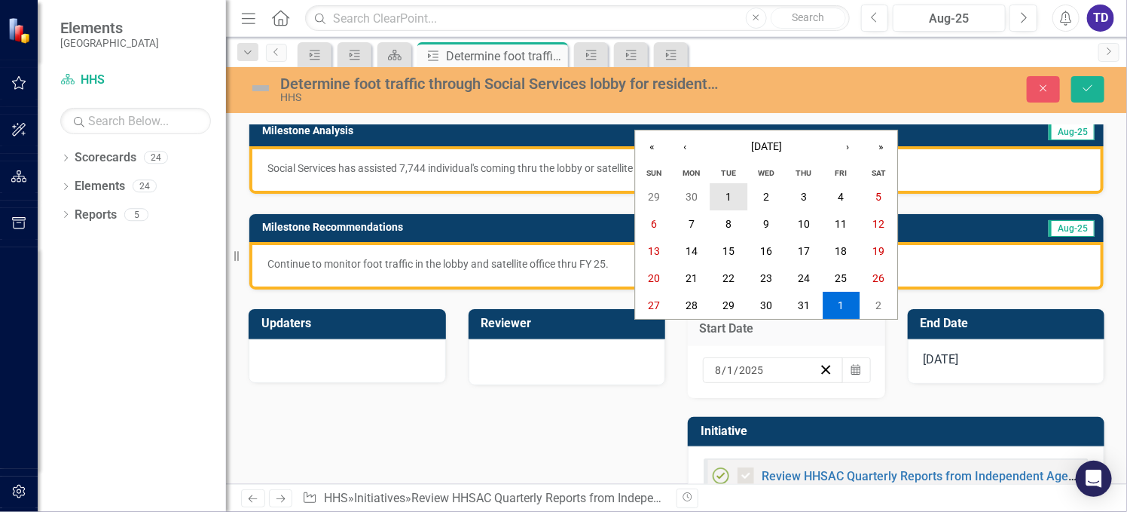
click at [731, 203] on button "1" at bounding box center [729, 196] width 38 height 27
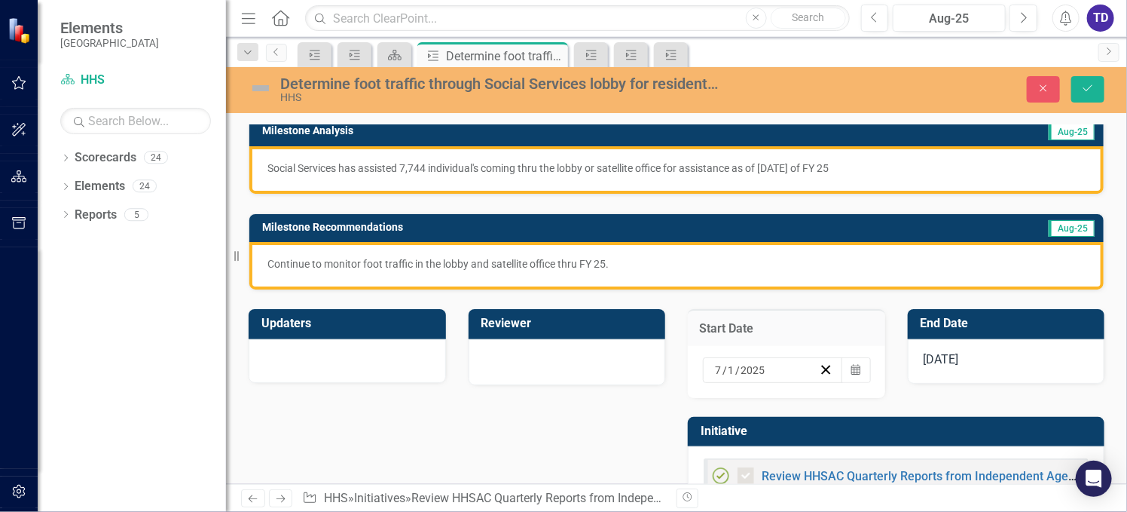
click at [948, 359] on span "[DATE]" at bounding box center [941, 359] width 35 height 14
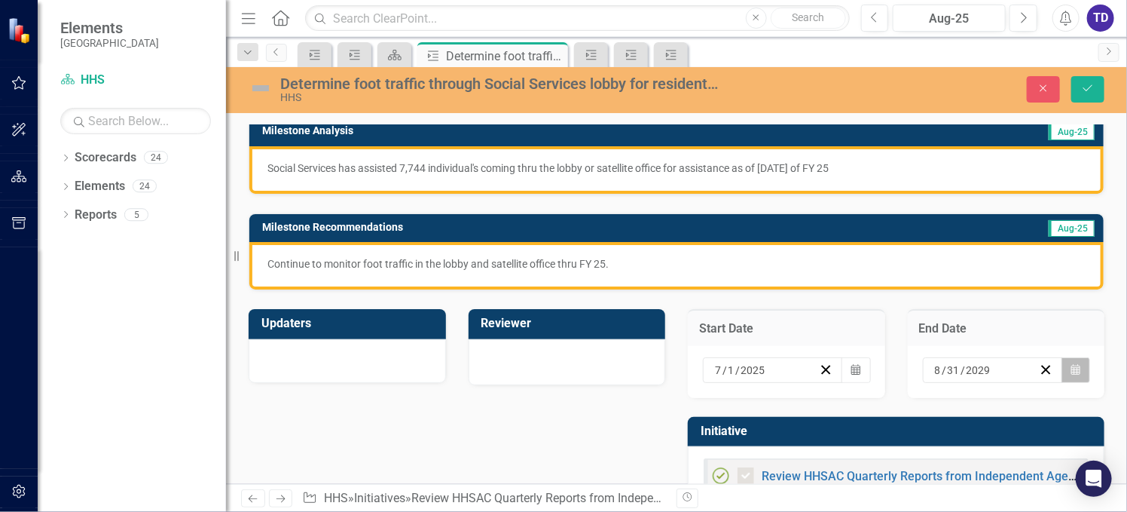
click at [1061, 367] on button "Calendar" at bounding box center [1075, 370] width 29 height 26
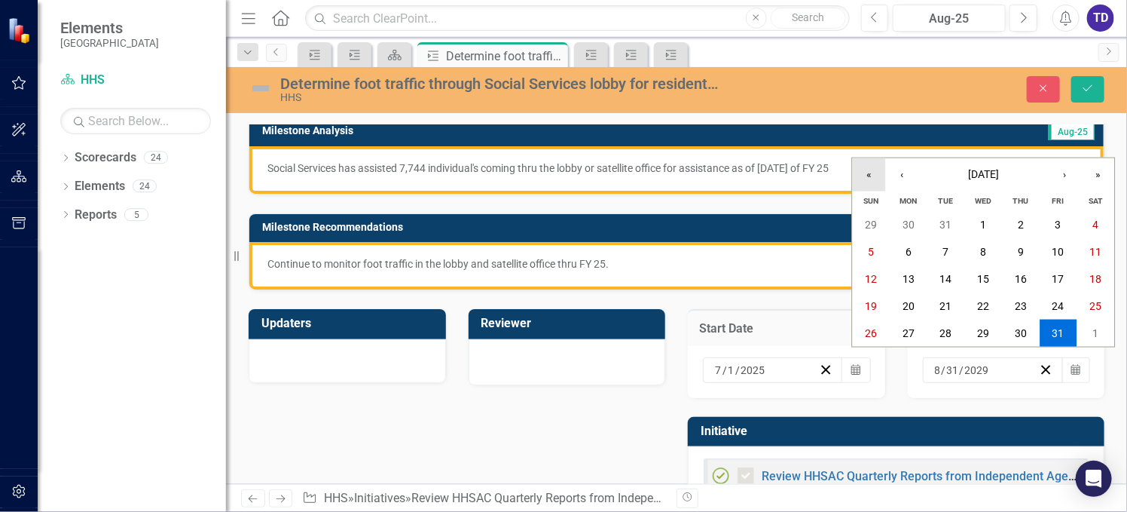
click at [860, 176] on button "«" at bounding box center [869, 174] width 33 height 33
click at [873, 173] on button "«" at bounding box center [869, 174] width 33 height 33
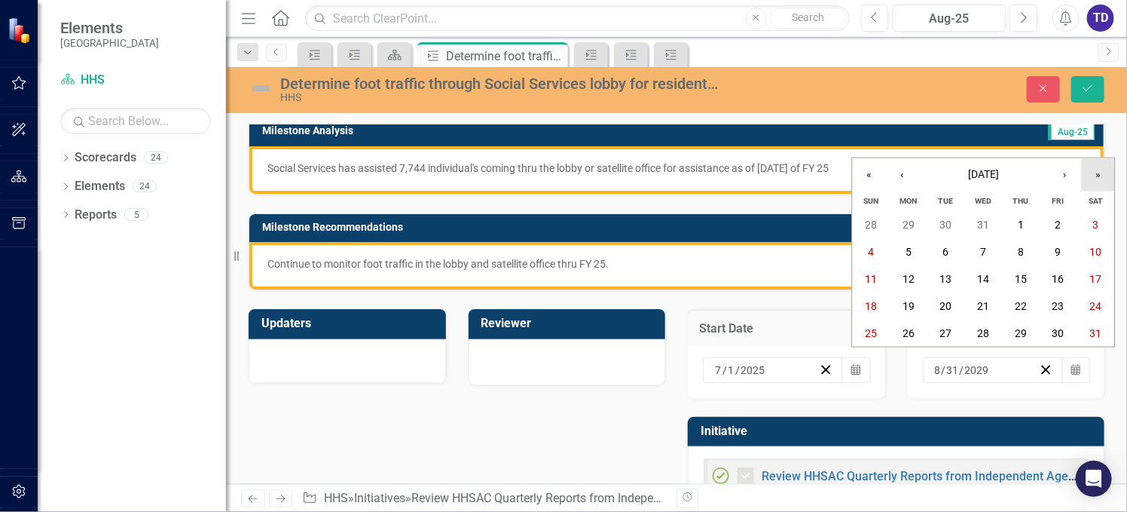
click at [1087, 175] on button "»" at bounding box center [1098, 174] width 33 height 33
click at [1067, 172] on button "›" at bounding box center [1065, 174] width 33 height 33
click at [946, 336] on abbr "30" at bounding box center [946, 333] width 12 height 12
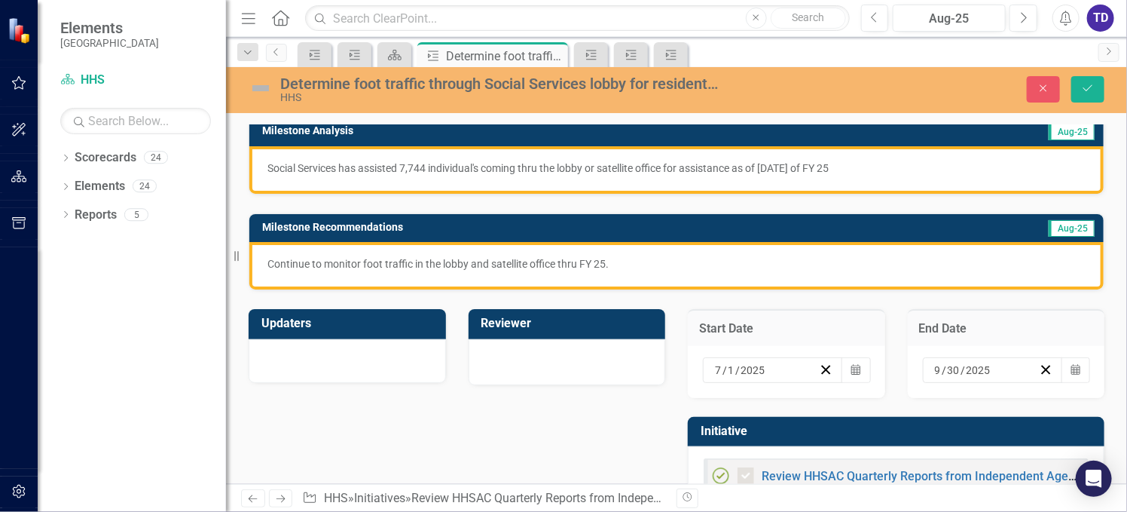
scroll to position [243, 0]
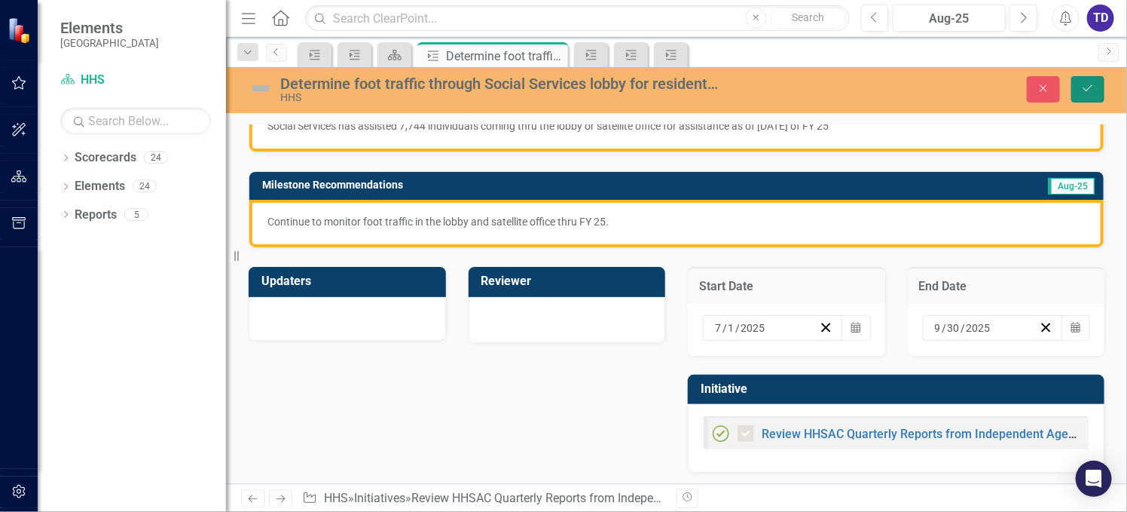
click at [1083, 86] on icon "Save" at bounding box center [1088, 88] width 14 height 11
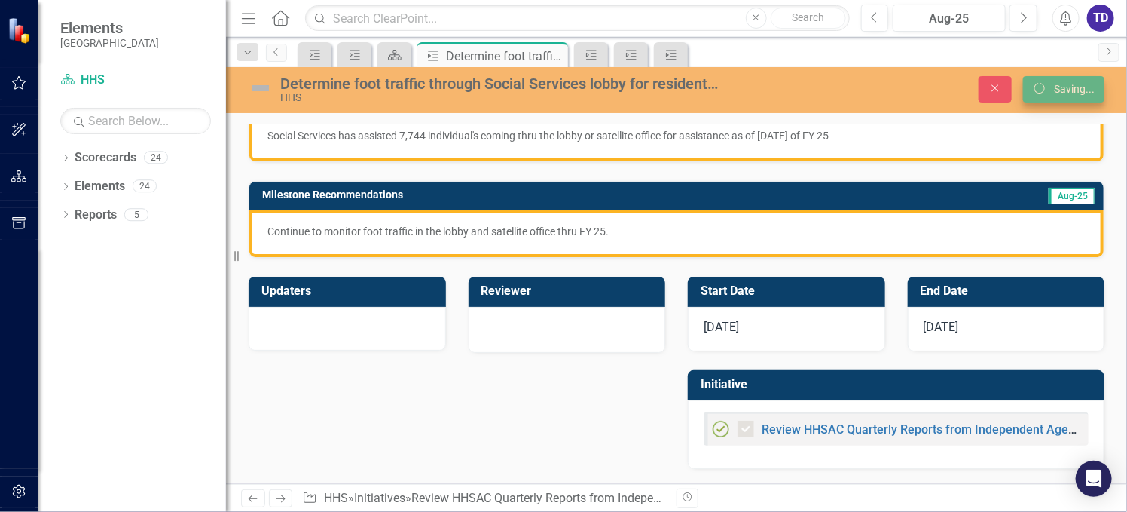
scroll to position [230, 0]
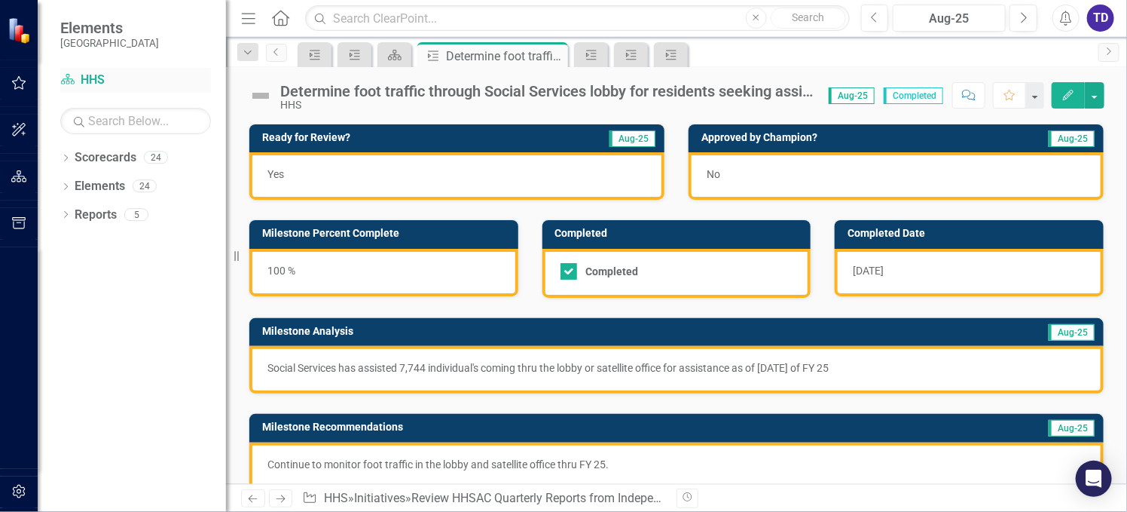
click at [78, 80] on link "Scorecard HHS" at bounding box center [135, 80] width 151 height 17
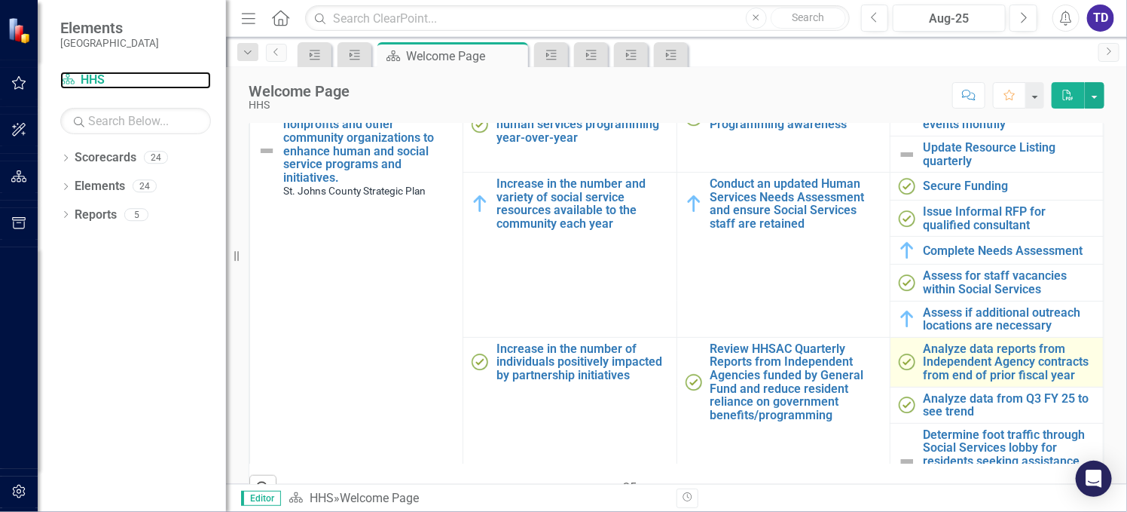
scroll to position [201, 0]
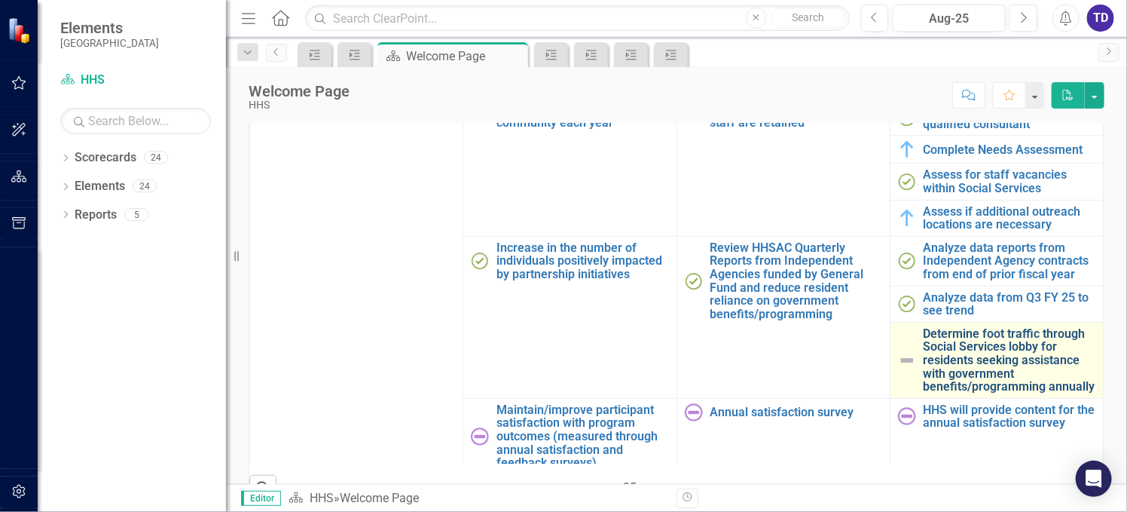
click at [1007, 361] on link "Determine foot traffic through Social Services lobby for residents seeking assi…" at bounding box center [1010, 360] width 172 height 66
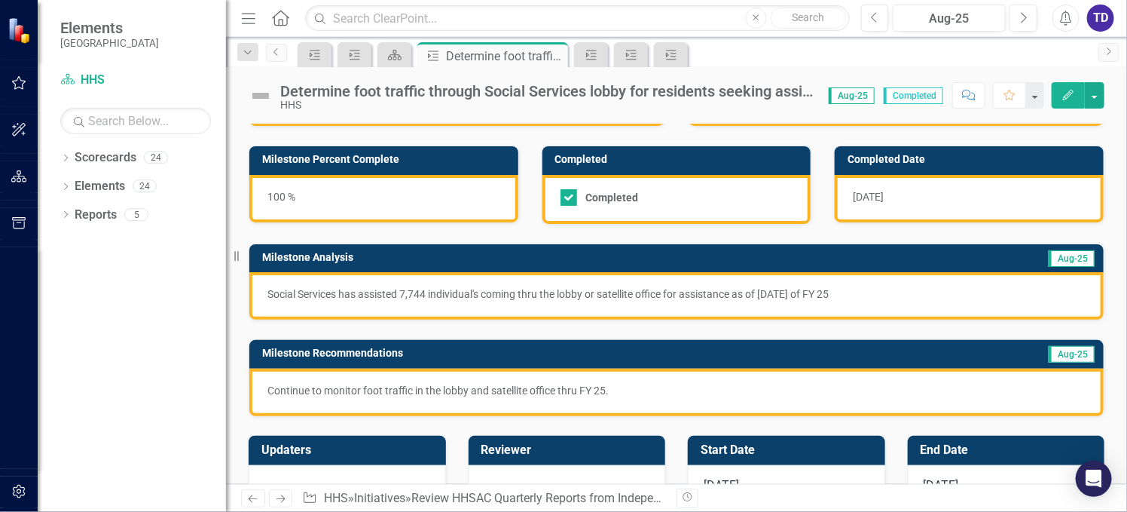
scroll to position [100, 0]
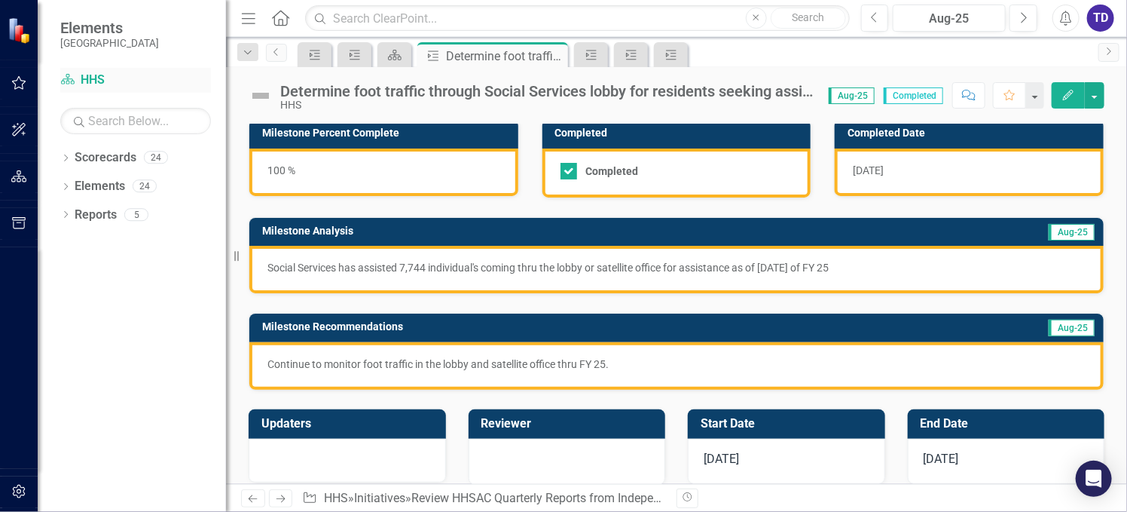
click at [79, 79] on link "Scorecard HHS" at bounding box center [135, 80] width 151 height 17
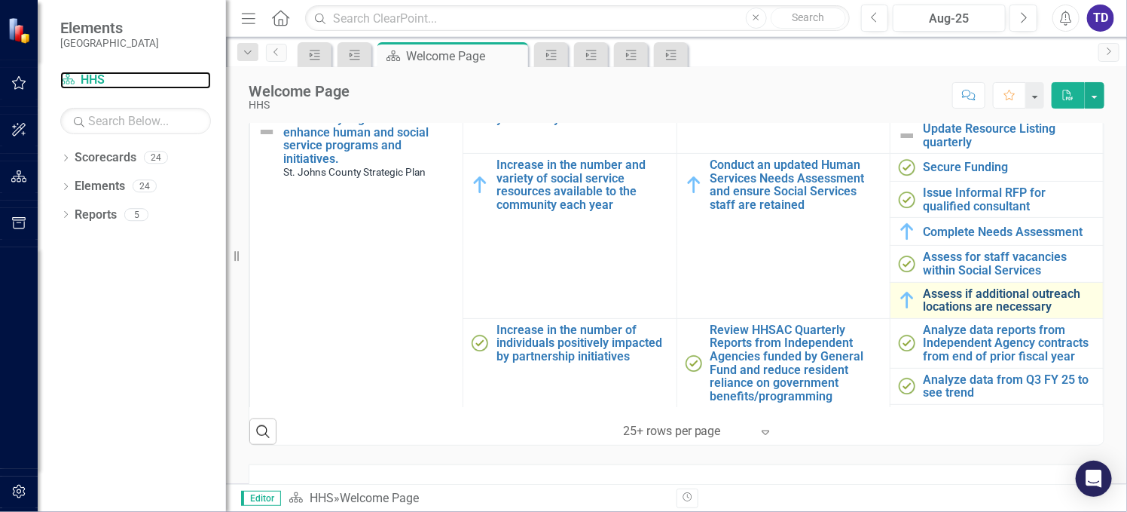
scroll to position [100, 0]
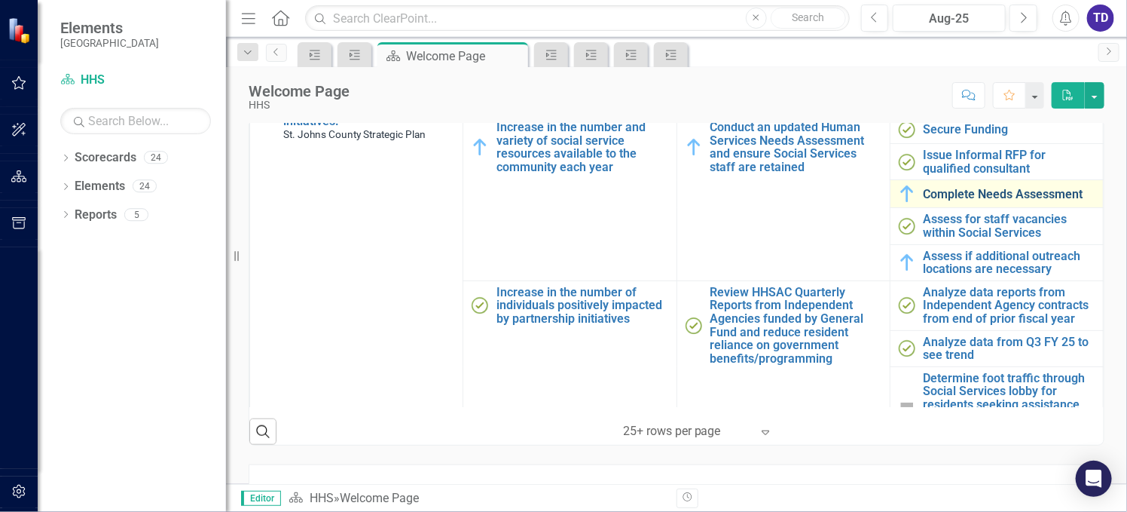
click at [964, 188] on link "Complete Needs Assessment" at bounding box center [1010, 195] width 172 height 14
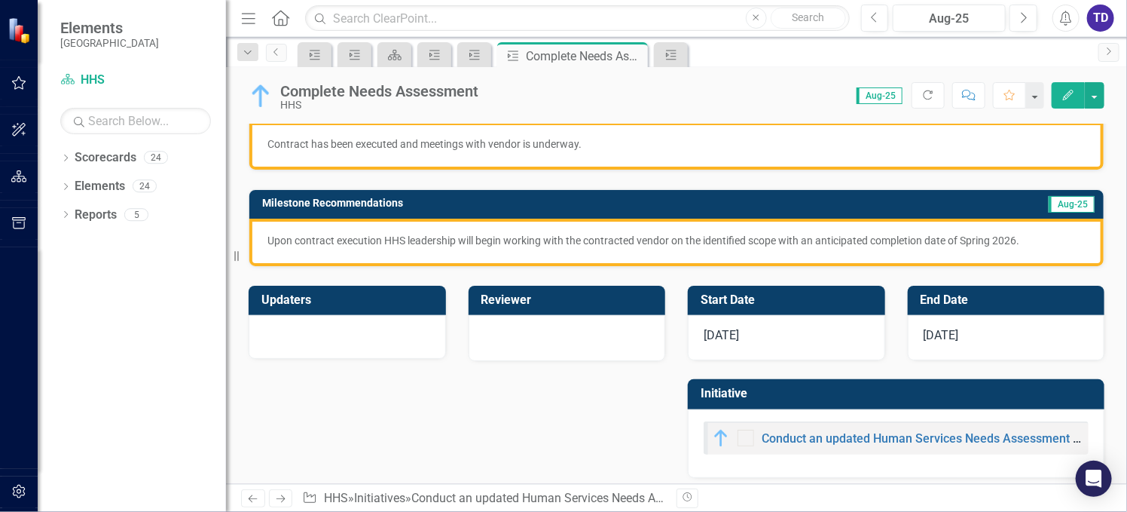
scroll to position [229, 0]
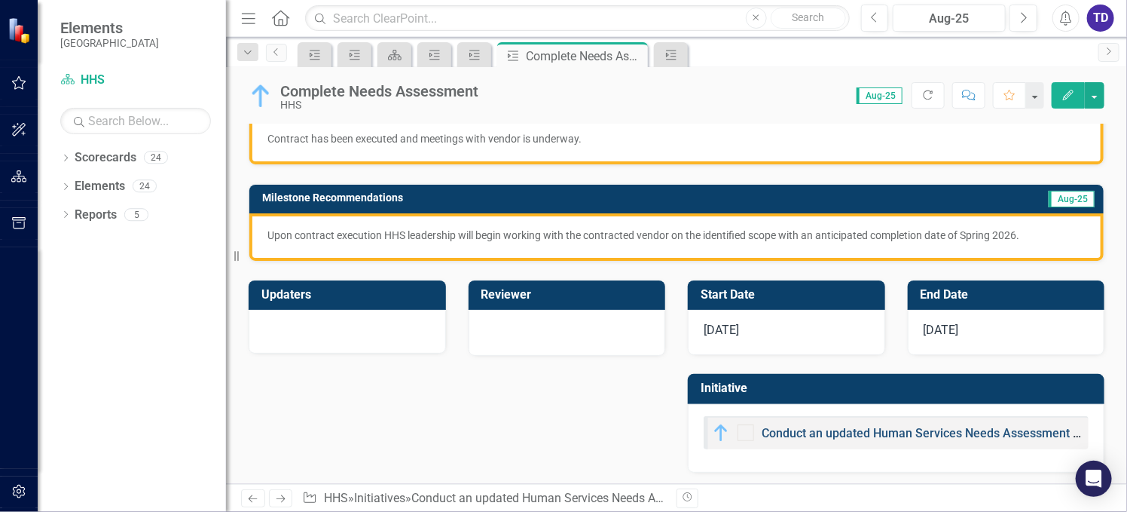
click at [951, 429] on link "Conduct an updated Human Services Needs Assessment and ensure Social Services s…" at bounding box center [1040, 433] width 556 height 14
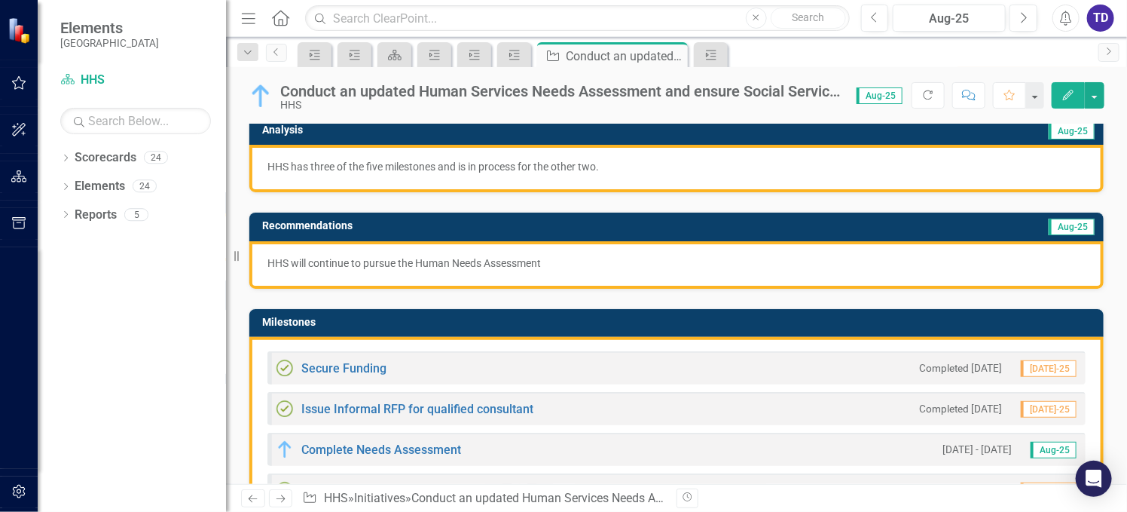
scroll to position [301, 0]
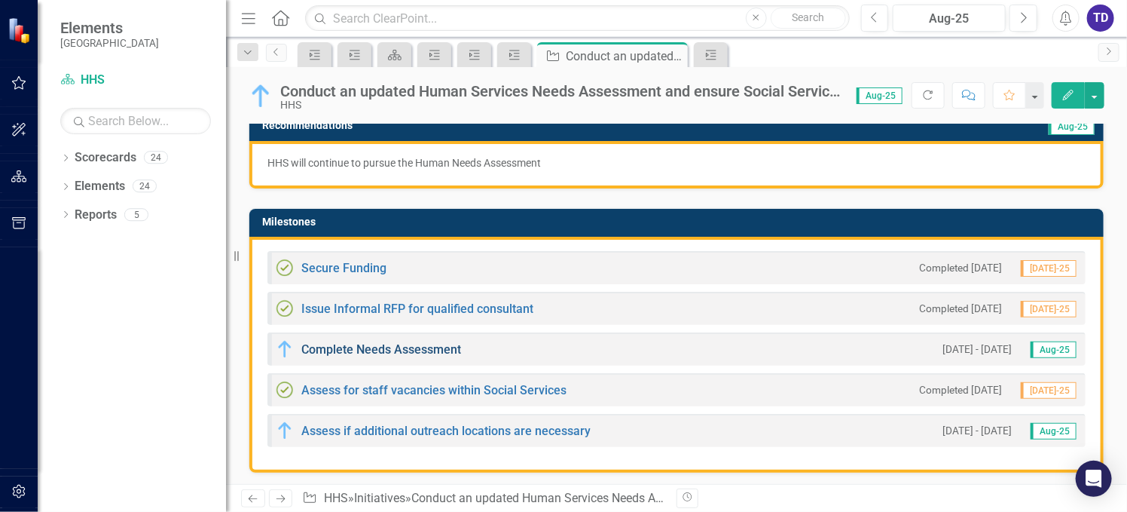
click at [413, 352] on link "Complete Needs Assessment" at bounding box center [381, 349] width 160 height 14
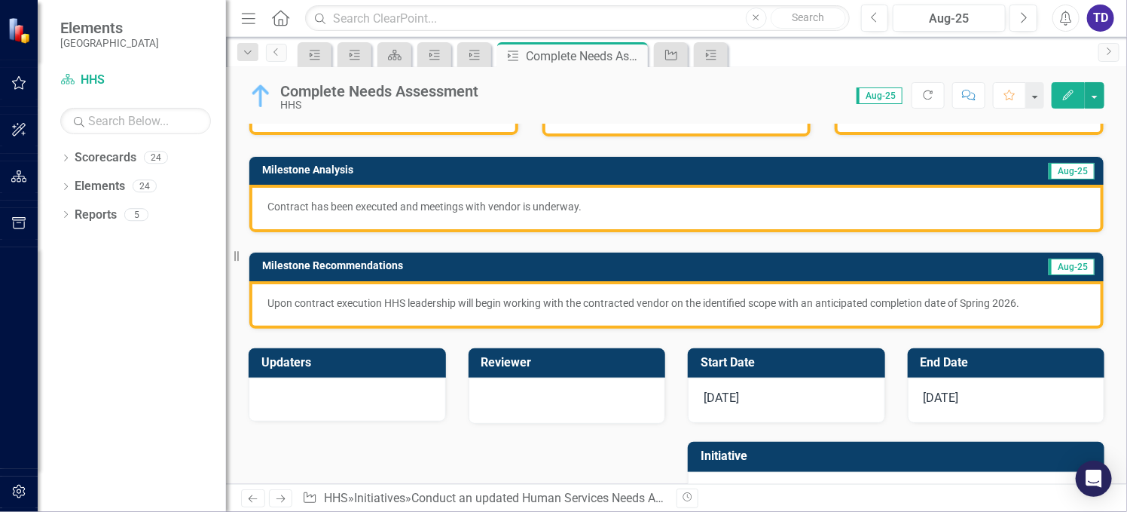
scroll to position [201, 0]
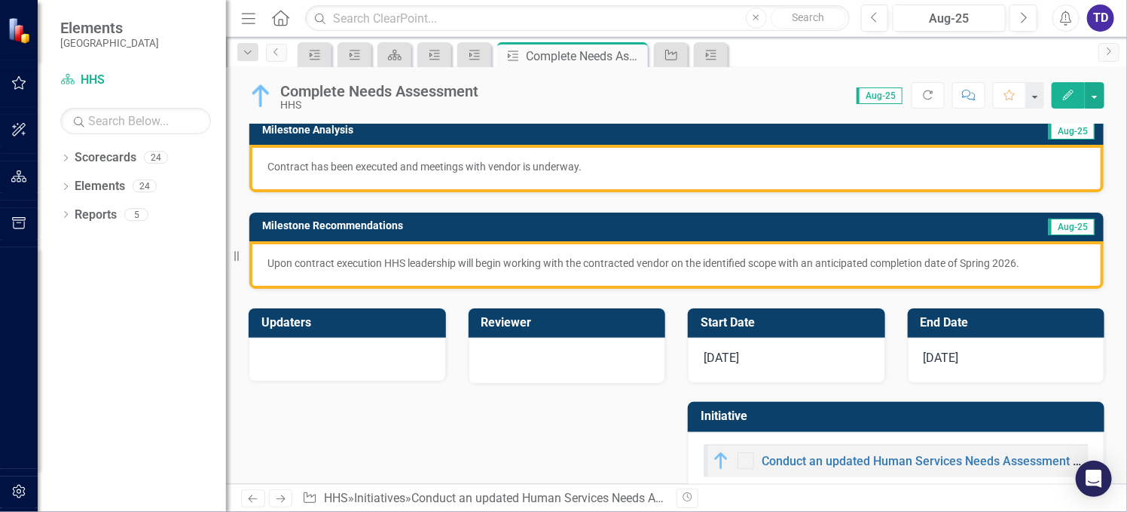
click at [958, 357] on span "[DATE]" at bounding box center [941, 357] width 35 height 14
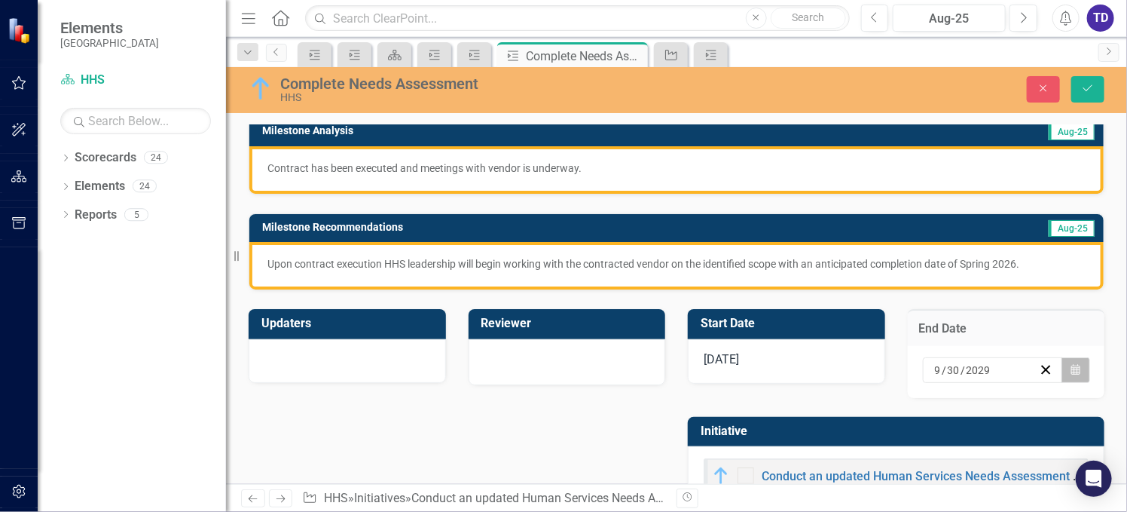
click at [1071, 368] on icon "button" at bounding box center [1075, 369] width 9 height 11
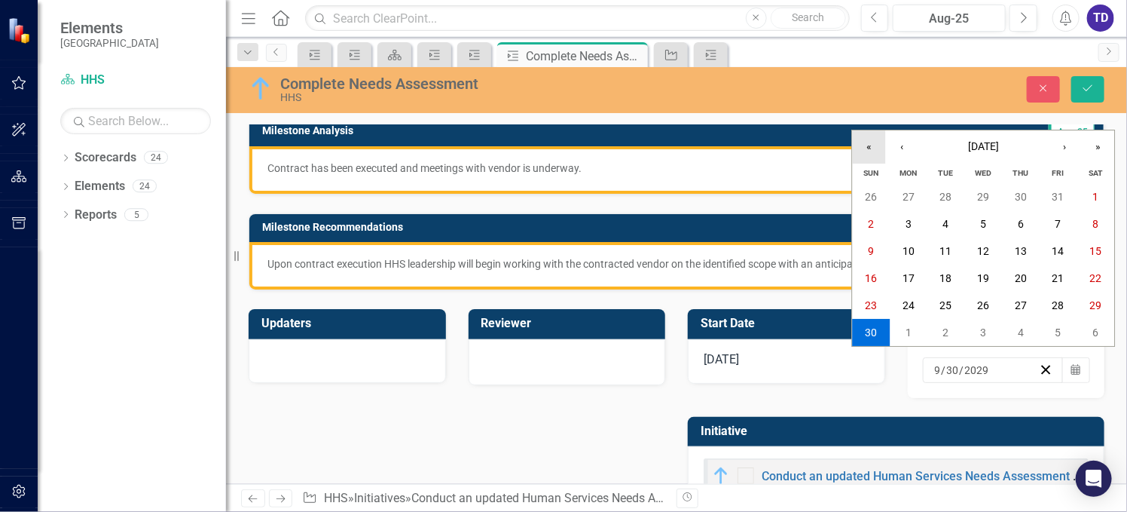
click at [871, 148] on button "«" at bounding box center [869, 146] width 33 height 33
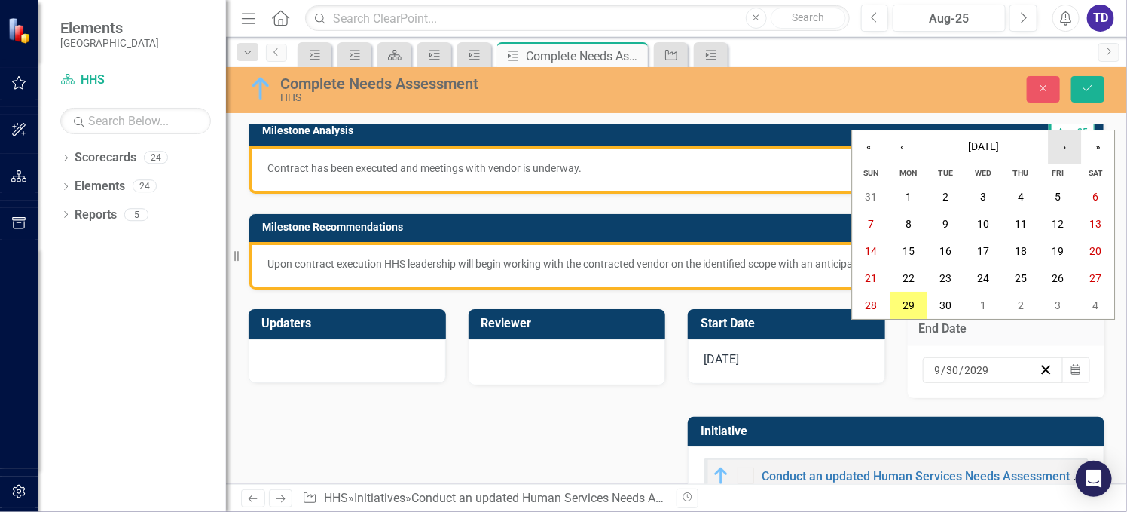
click at [1061, 148] on button "›" at bounding box center [1065, 146] width 33 height 33
click at [1059, 151] on button "›" at bounding box center [1065, 146] width 33 height 33
click at [1067, 151] on button "›" at bounding box center [1065, 146] width 33 height 33
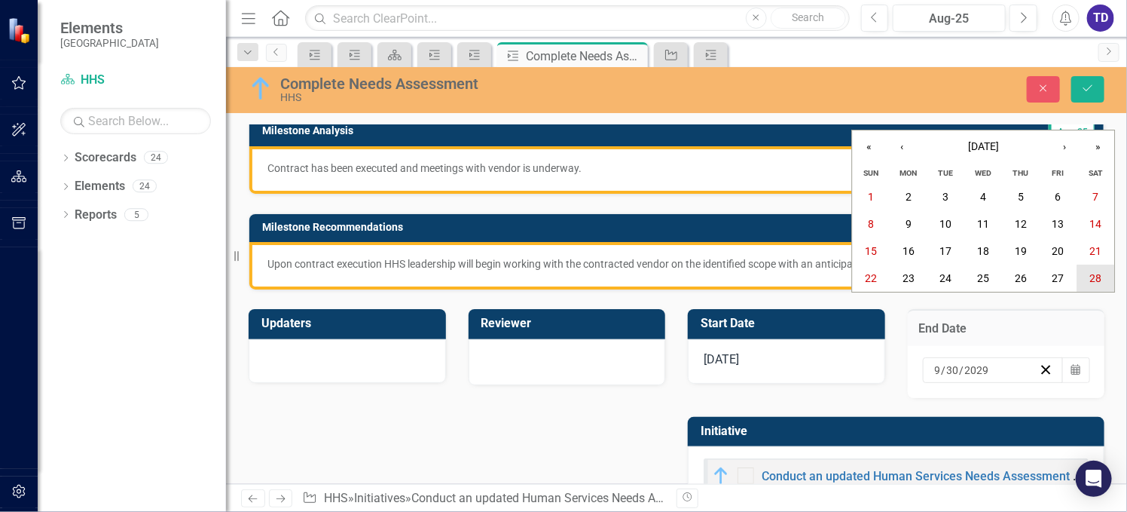
click at [1097, 275] on abbr "28" at bounding box center [1096, 278] width 12 height 12
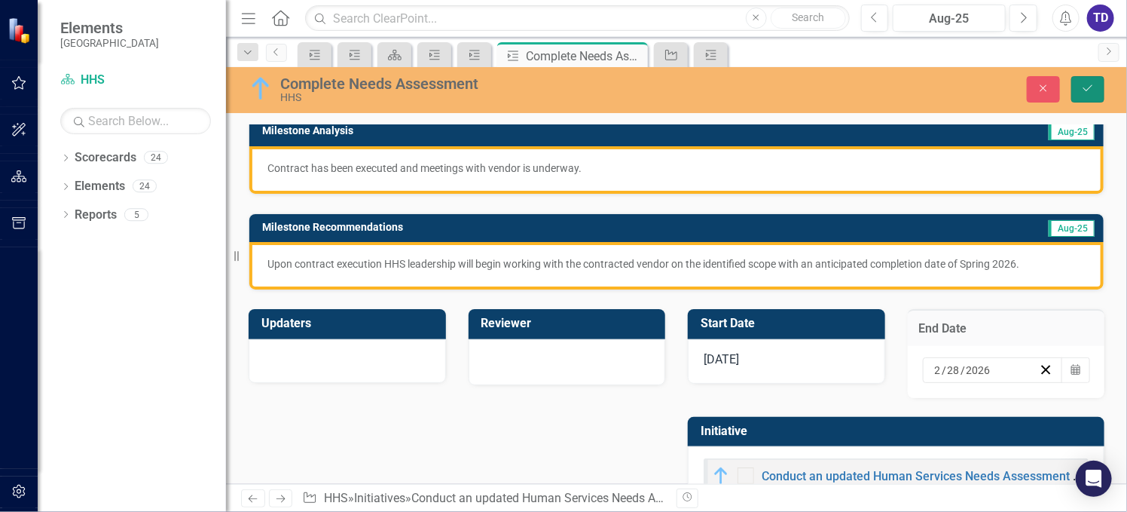
click at [1086, 90] on icon "Save" at bounding box center [1088, 88] width 14 height 11
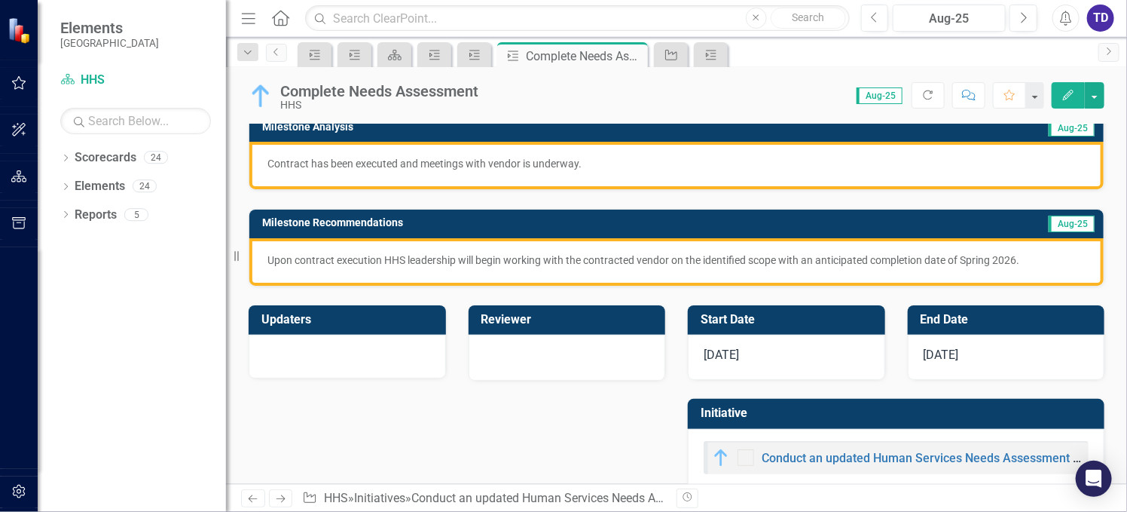
scroll to position [229, 0]
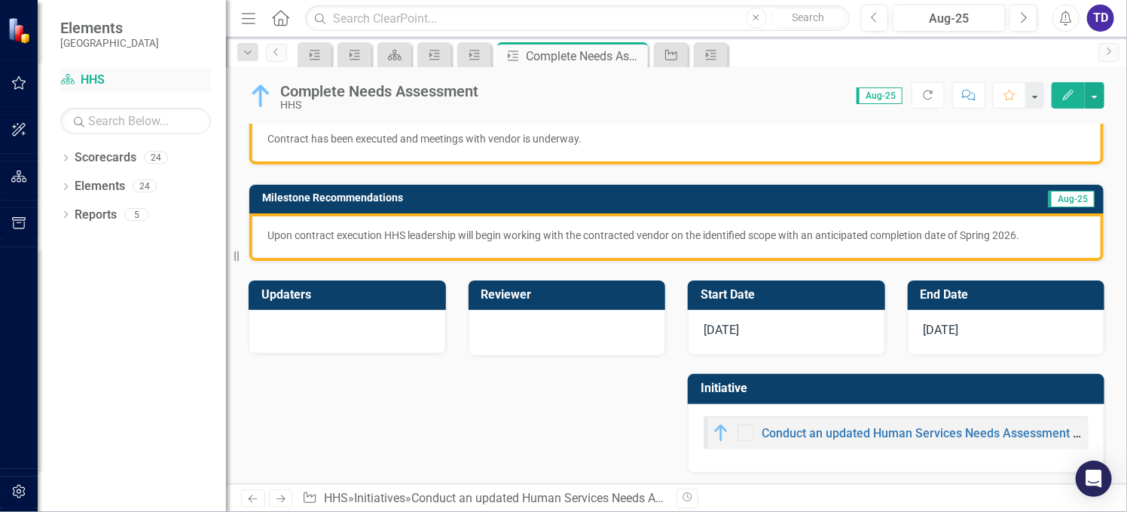
click at [88, 87] on link "Scorecard HHS" at bounding box center [135, 80] width 151 height 17
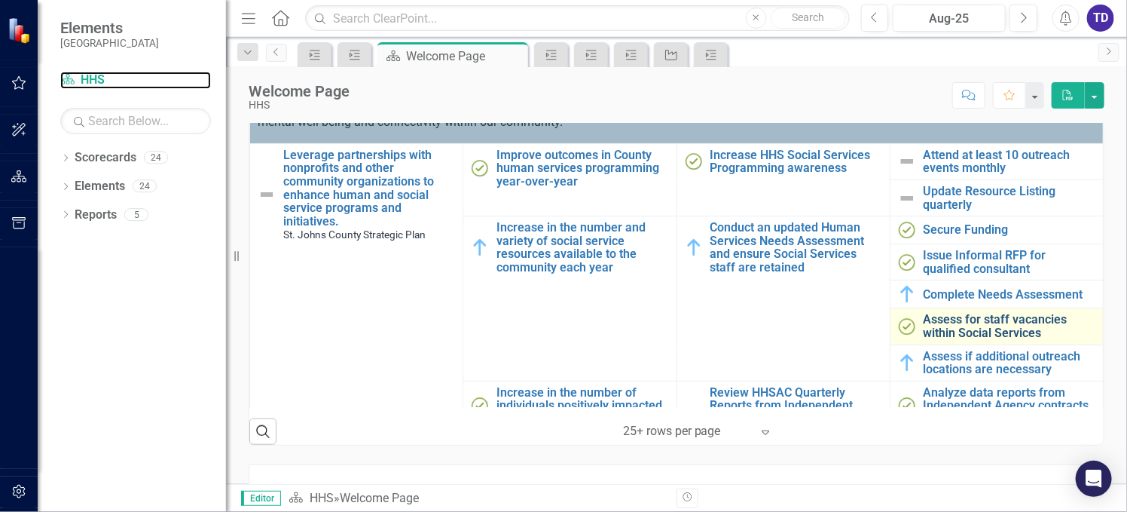
scroll to position [639, 0]
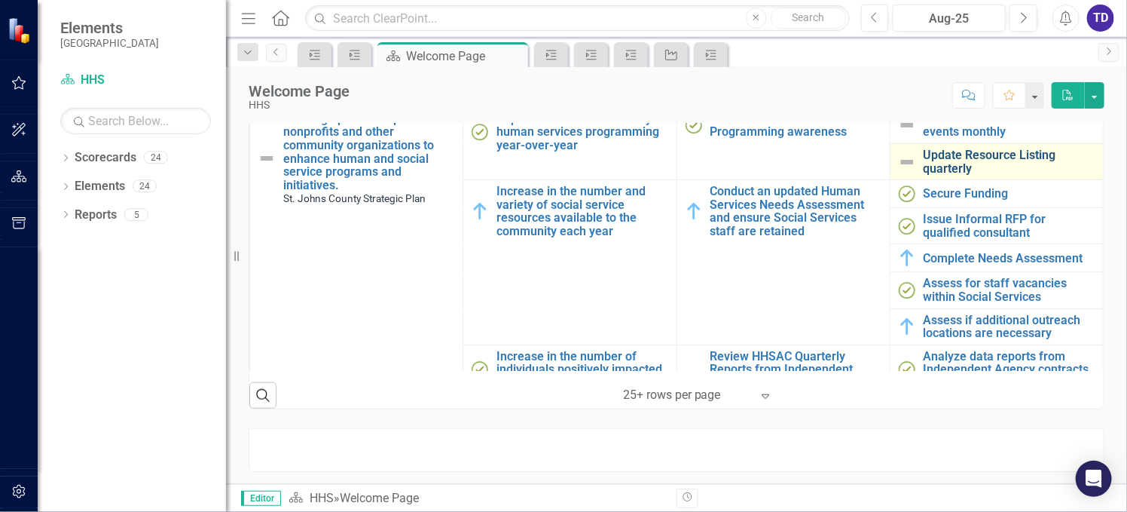
click at [948, 164] on link "Update Resource Listing quarterly" at bounding box center [1010, 161] width 172 height 26
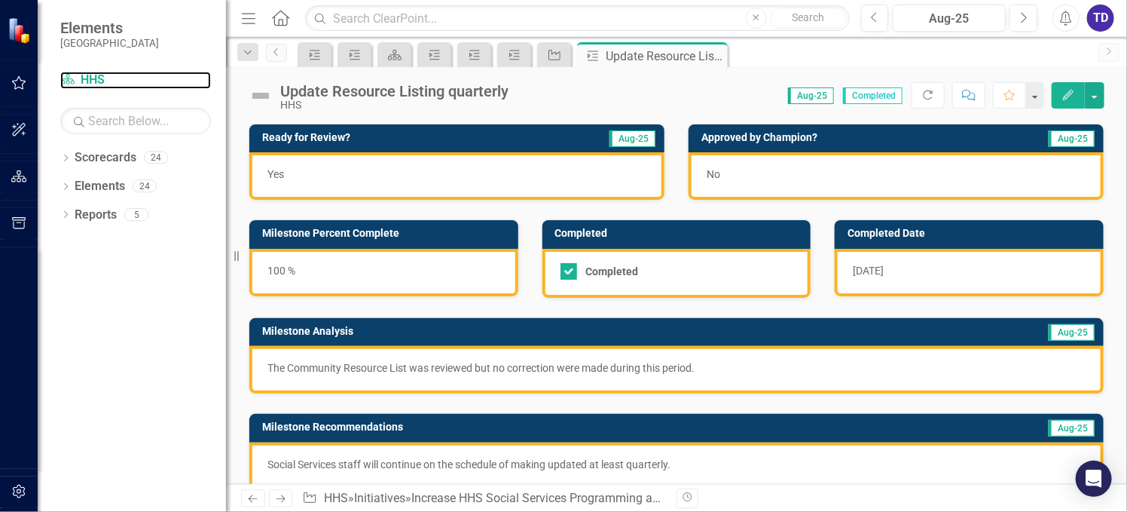
click at [79, 86] on link "Scorecard HHS" at bounding box center [135, 80] width 151 height 17
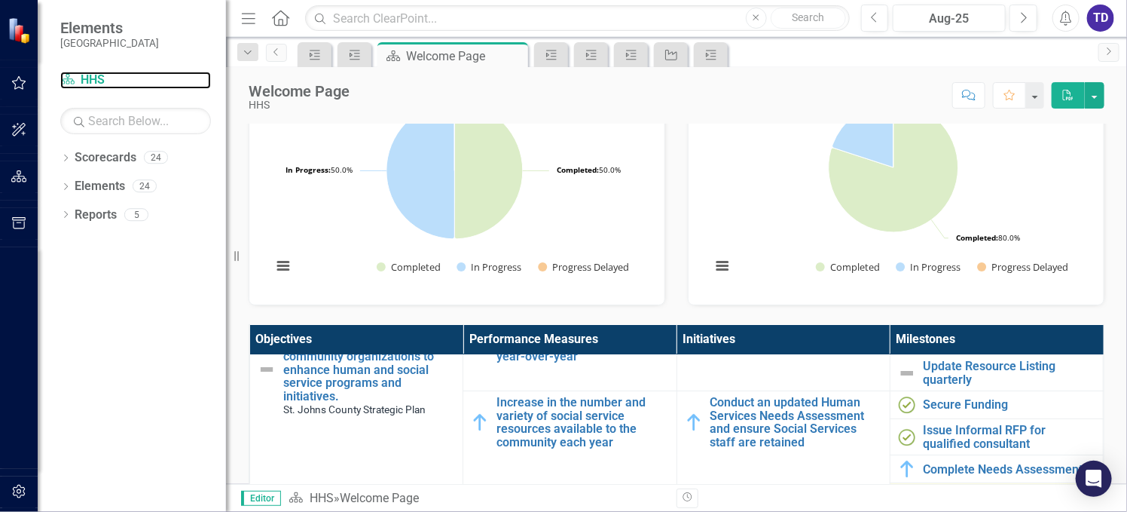
scroll to position [100, 0]
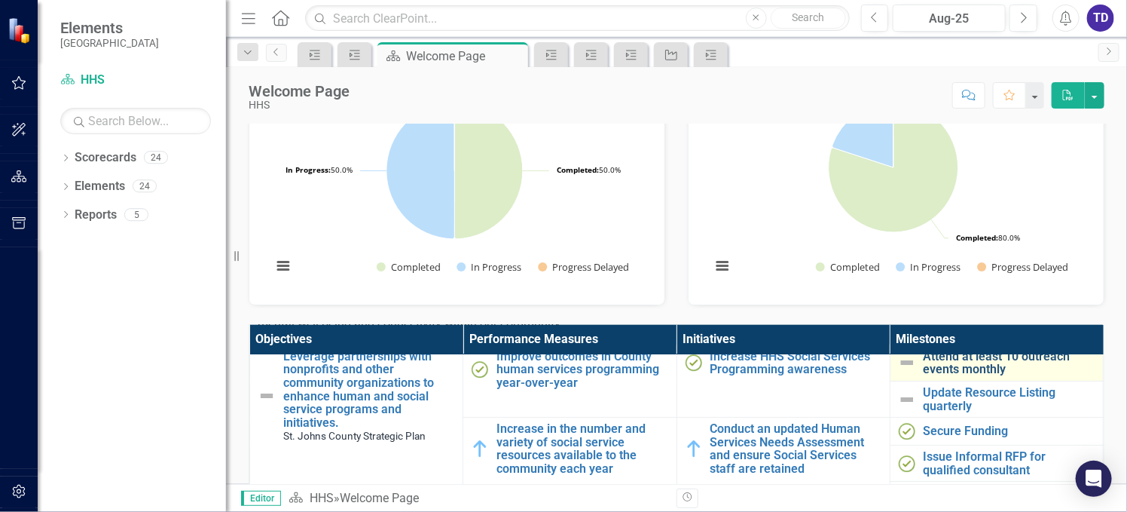
click at [924, 363] on link "Attend at least 10 outreach events monthly" at bounding box center [1010, 363] width 172 height 26
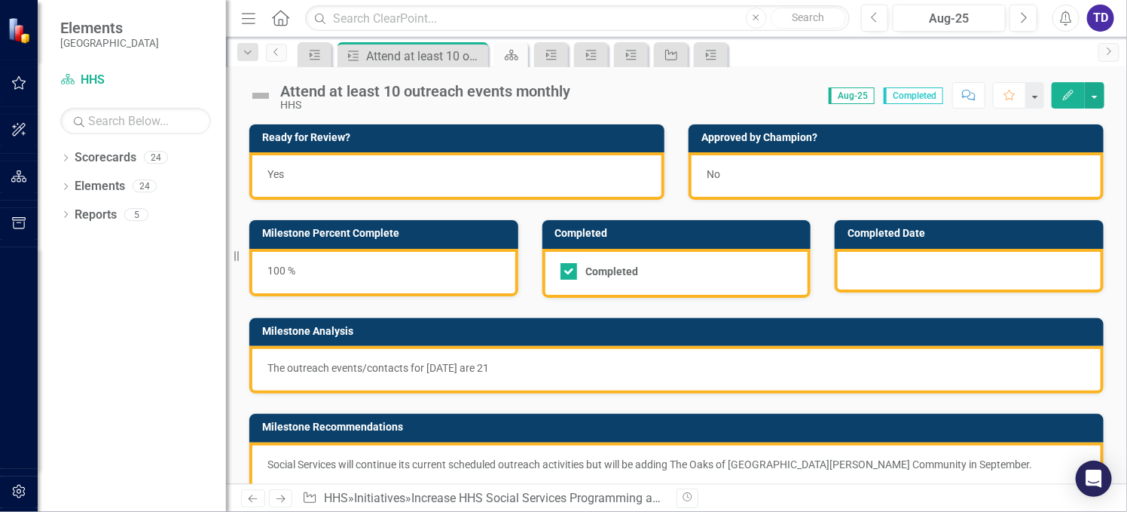
checkbox input "true"
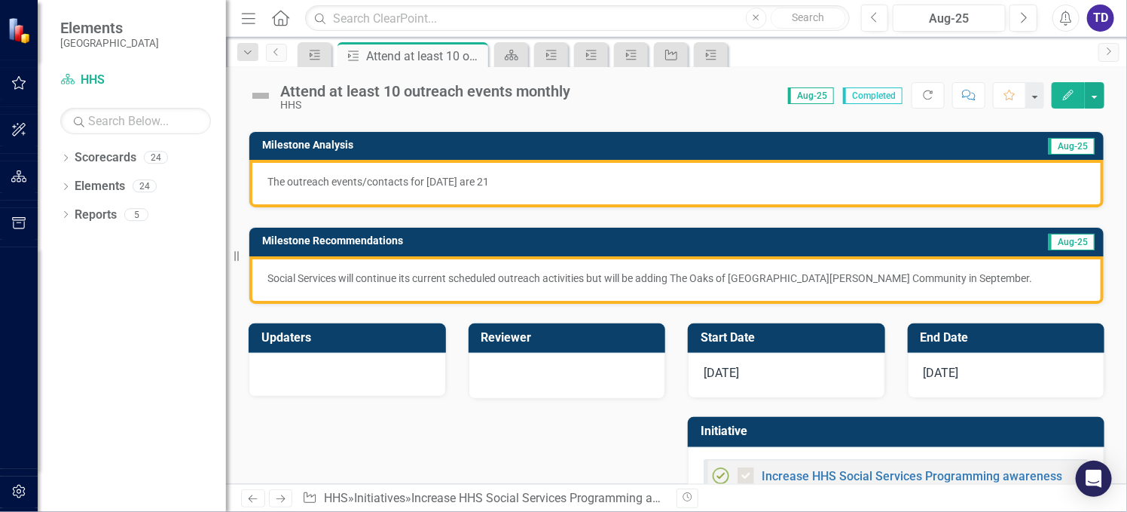
scroll to position [201, 0]
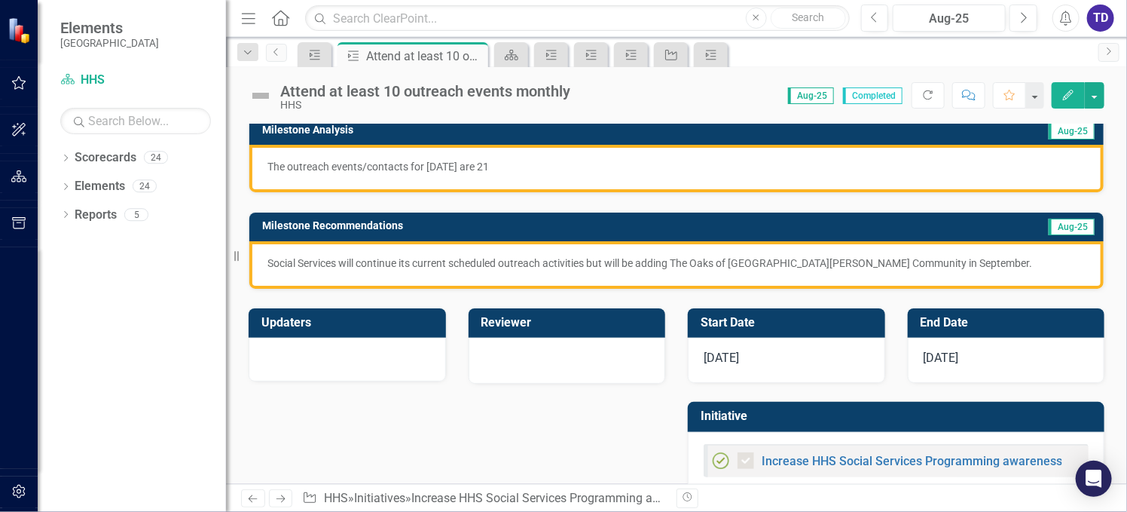
click at [953, 353] on span "[DATE]" at bounding box center [941, 357] width 35 height 14
click at [951, 353] on span "[DATE]" at bounding box center [941, 357] width 35 height 14
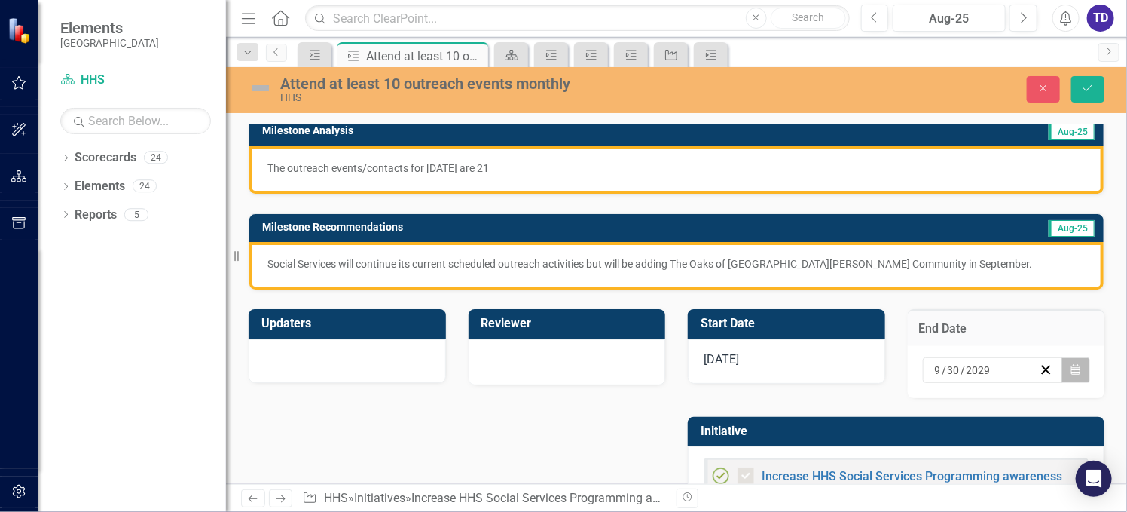
click at [1071, 365] on icon "Calendar" at bounding box center [1075, 370] width 9 height 11
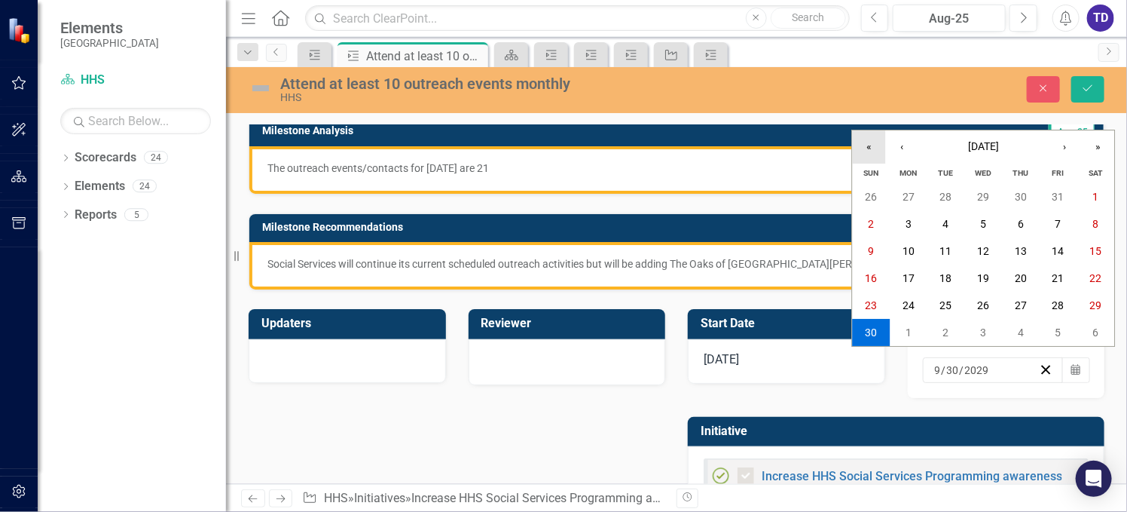
click at [867, 154] on button "«" at bounding box center [869, 146] width 33 height 33
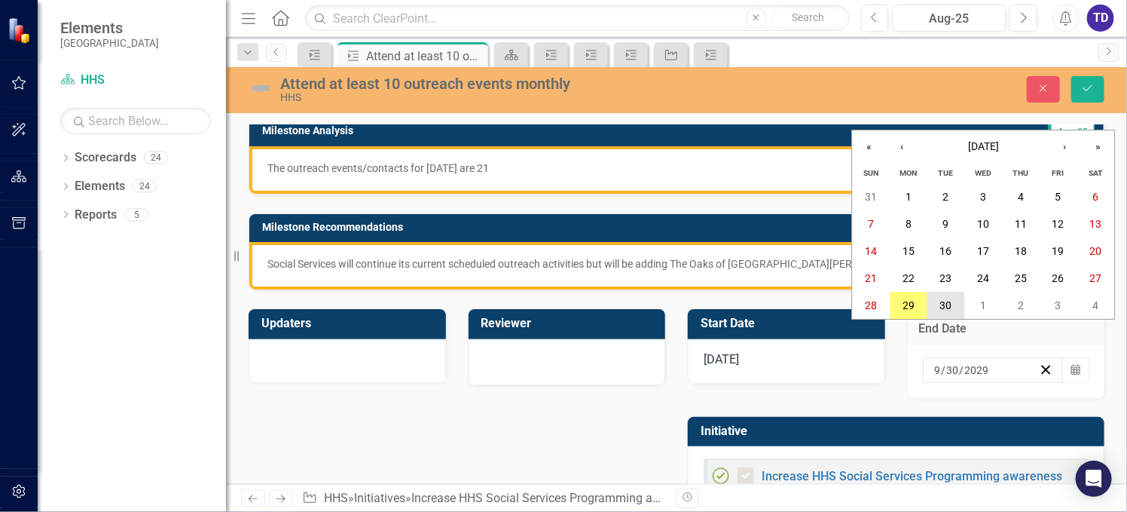
click at [948, 304] on abbr "30" at bounding box center [946, 305] width 12 height 12
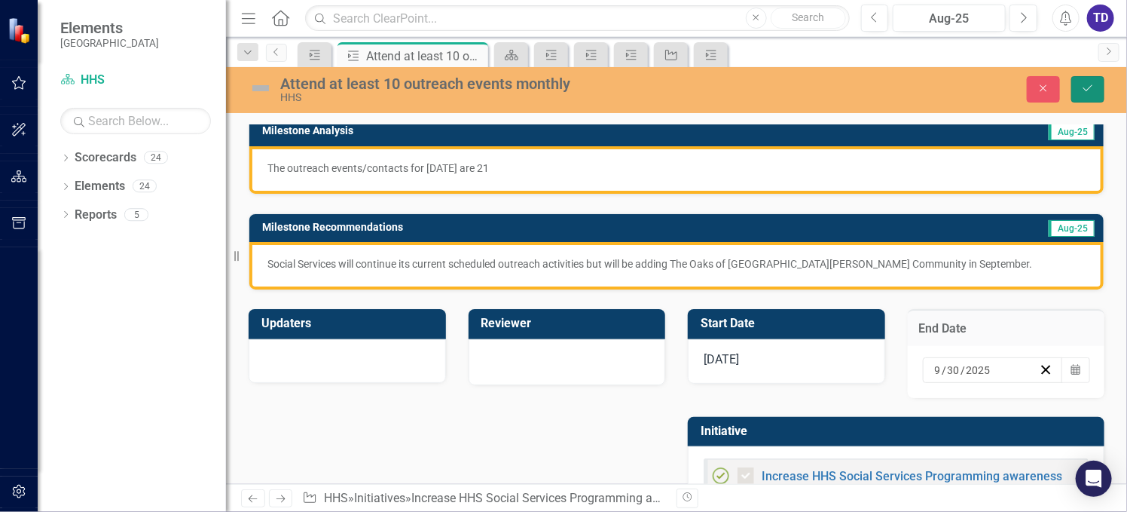
click at [1088, 87] on icon "Save" at bounding box center [1088, 88] width 14 height 11
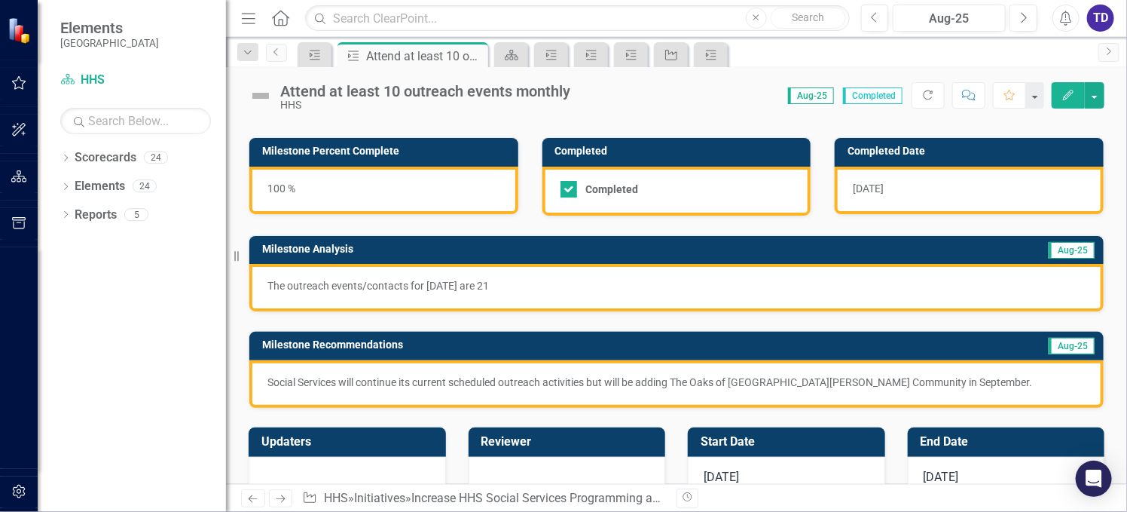
scroll to position [0, 0]
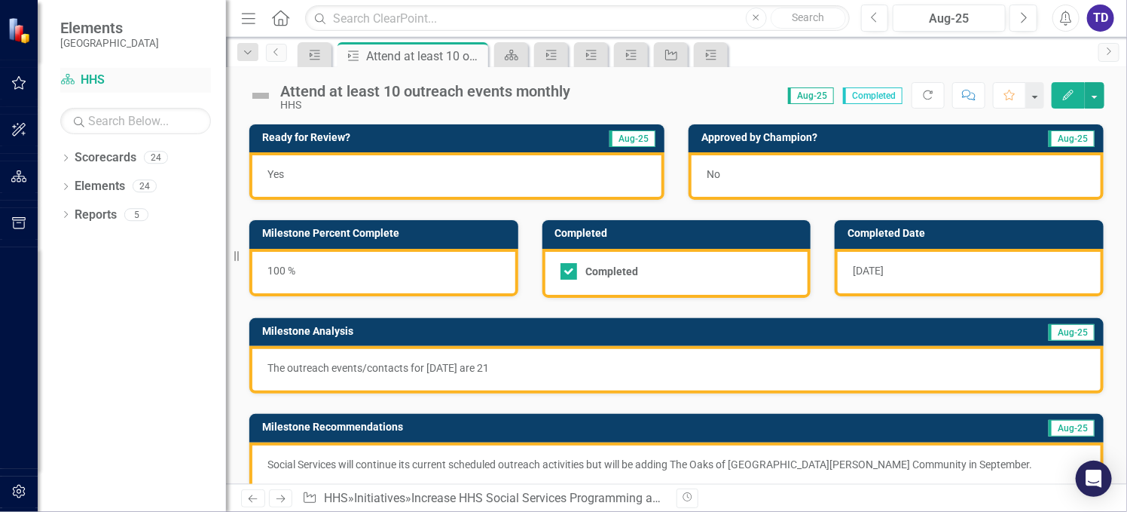
click at [63, 78] on icon "Scorecard" at bounding box center [67, 79] width 15 height 12
